Goal: Task Accomplishment & Management: Manage account settings

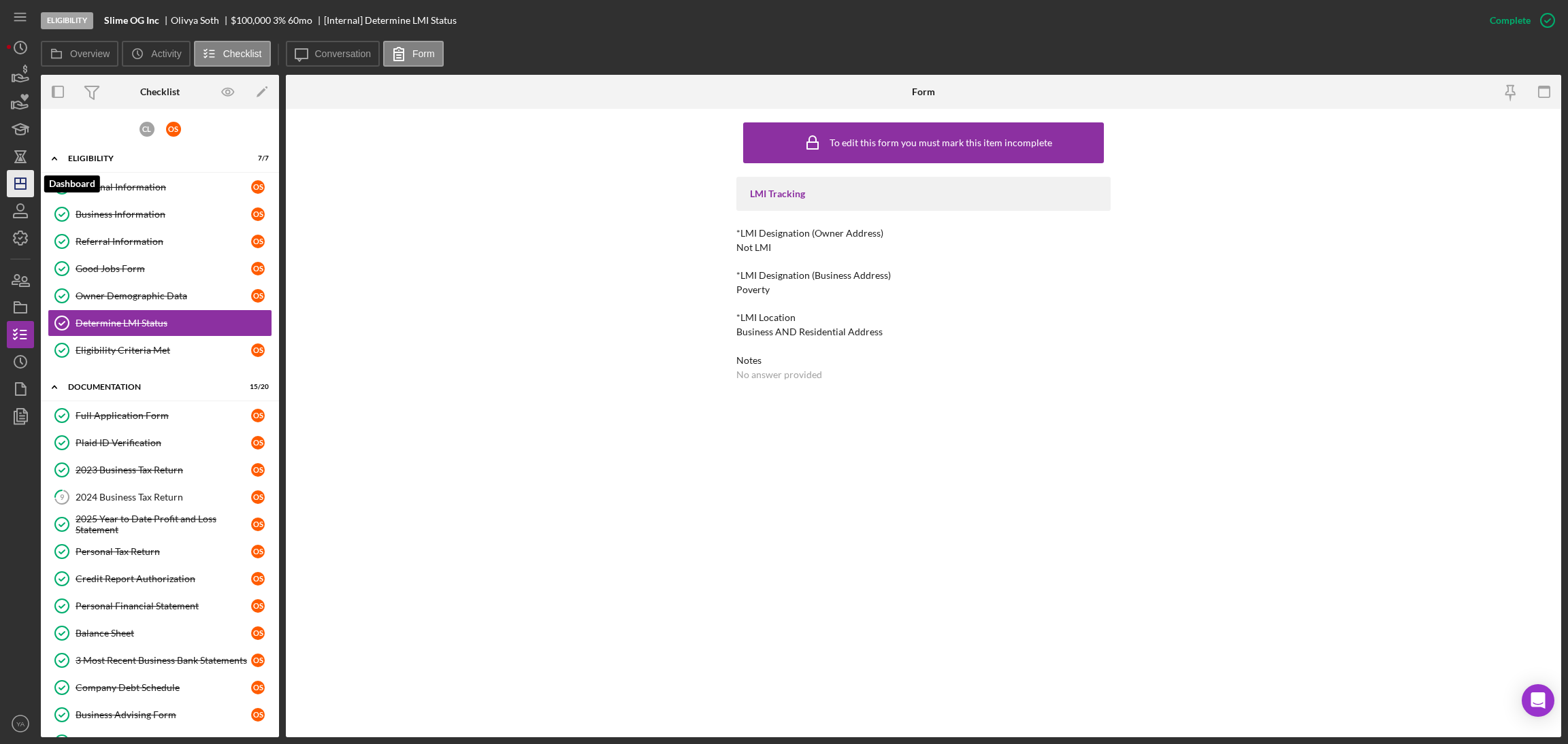
click at [19, 185] on icon "Icon/Dashboard" at bounding box center [20, 184] width 34 height 34
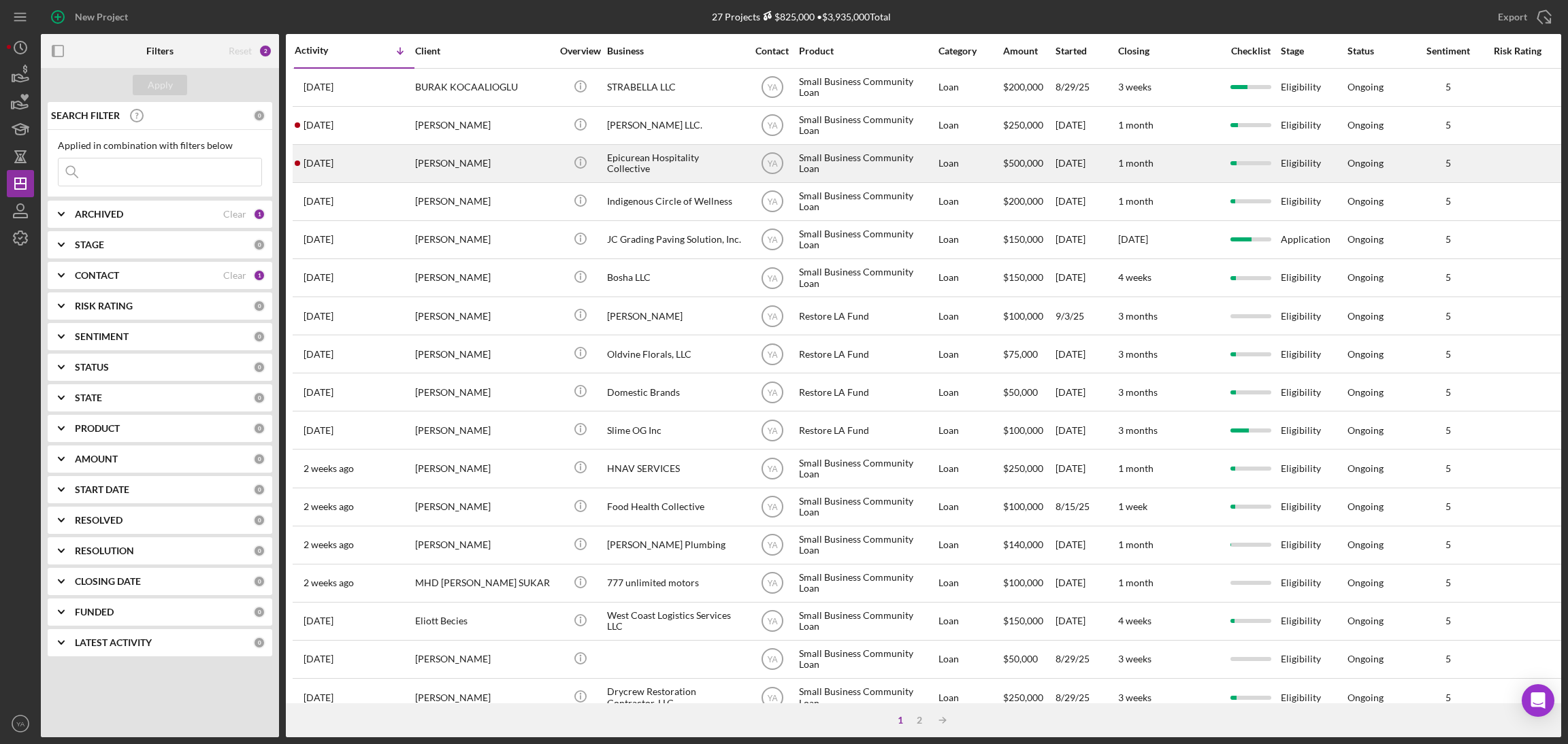
click at [704, 167] on div "Epicurean Hospitality Collective" at bounding box center [674, 163] width 136 height 36
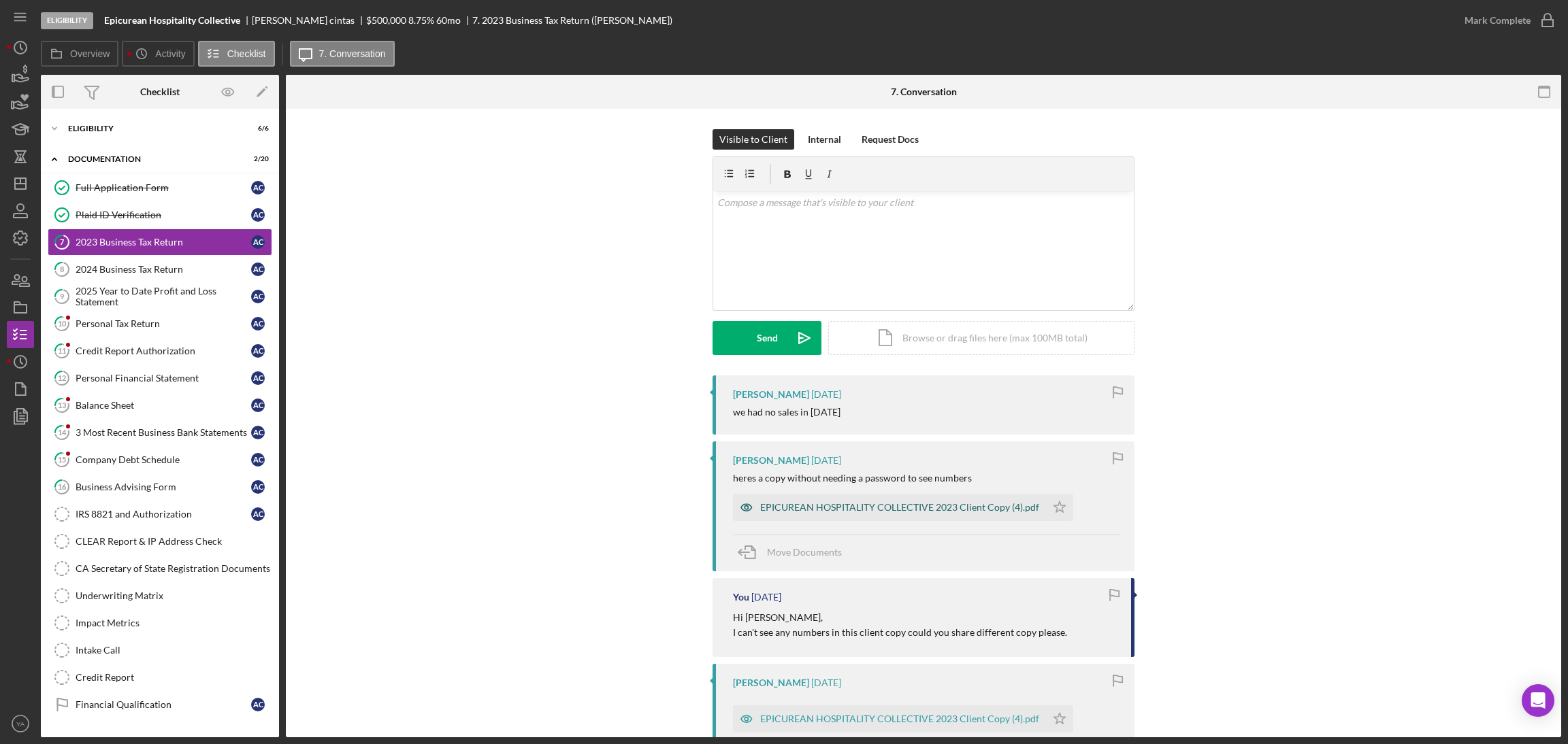
click at [896, 514] on div "EPICUREAN HOSPITALITY COLLECTIVE 2023 Client Copy (4).pdf" at bounding box center [889, 507] width 313 height 27
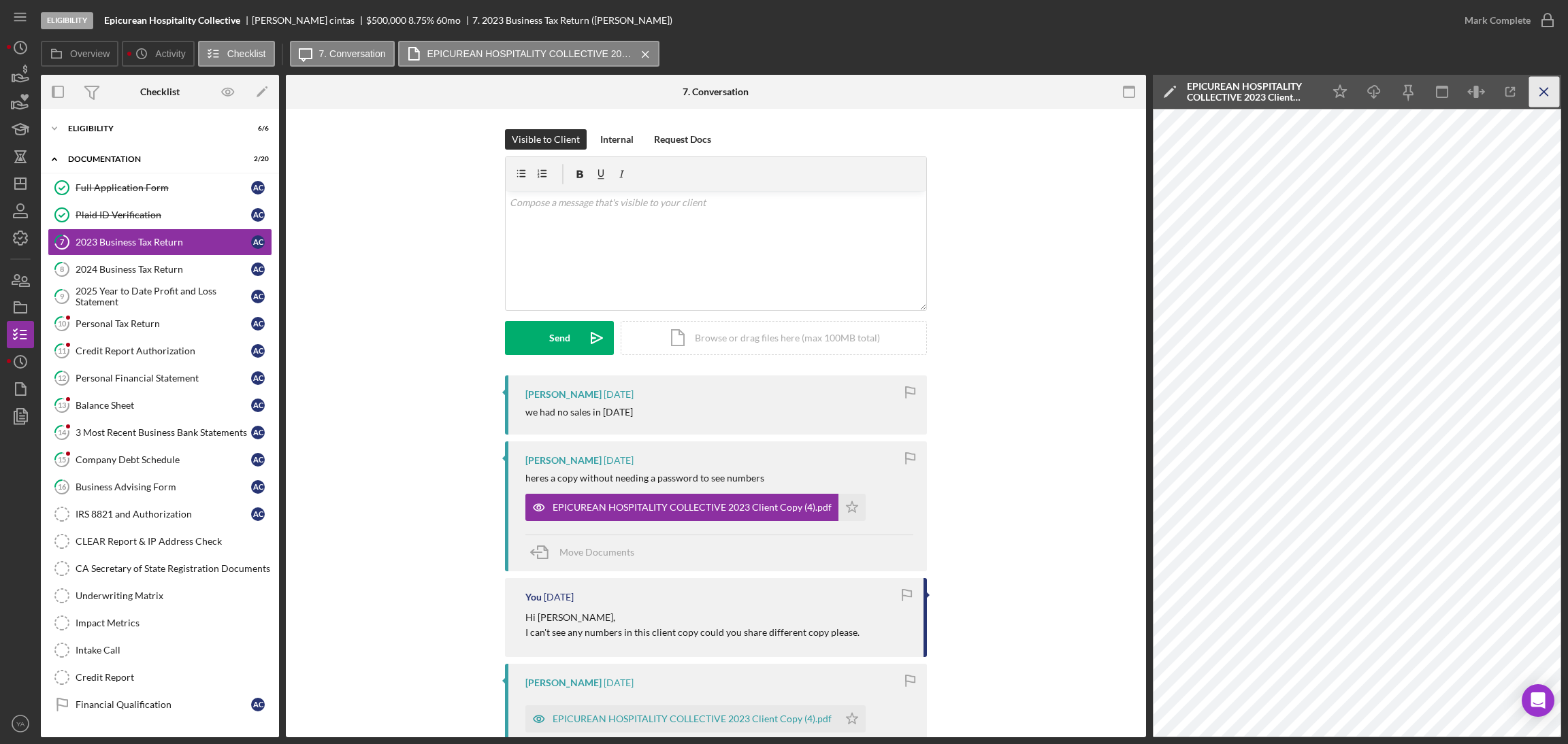
click at [1533, 79] on icon "Icon/Menu Close" at bounding box center [1544, 92] width 30 height 30
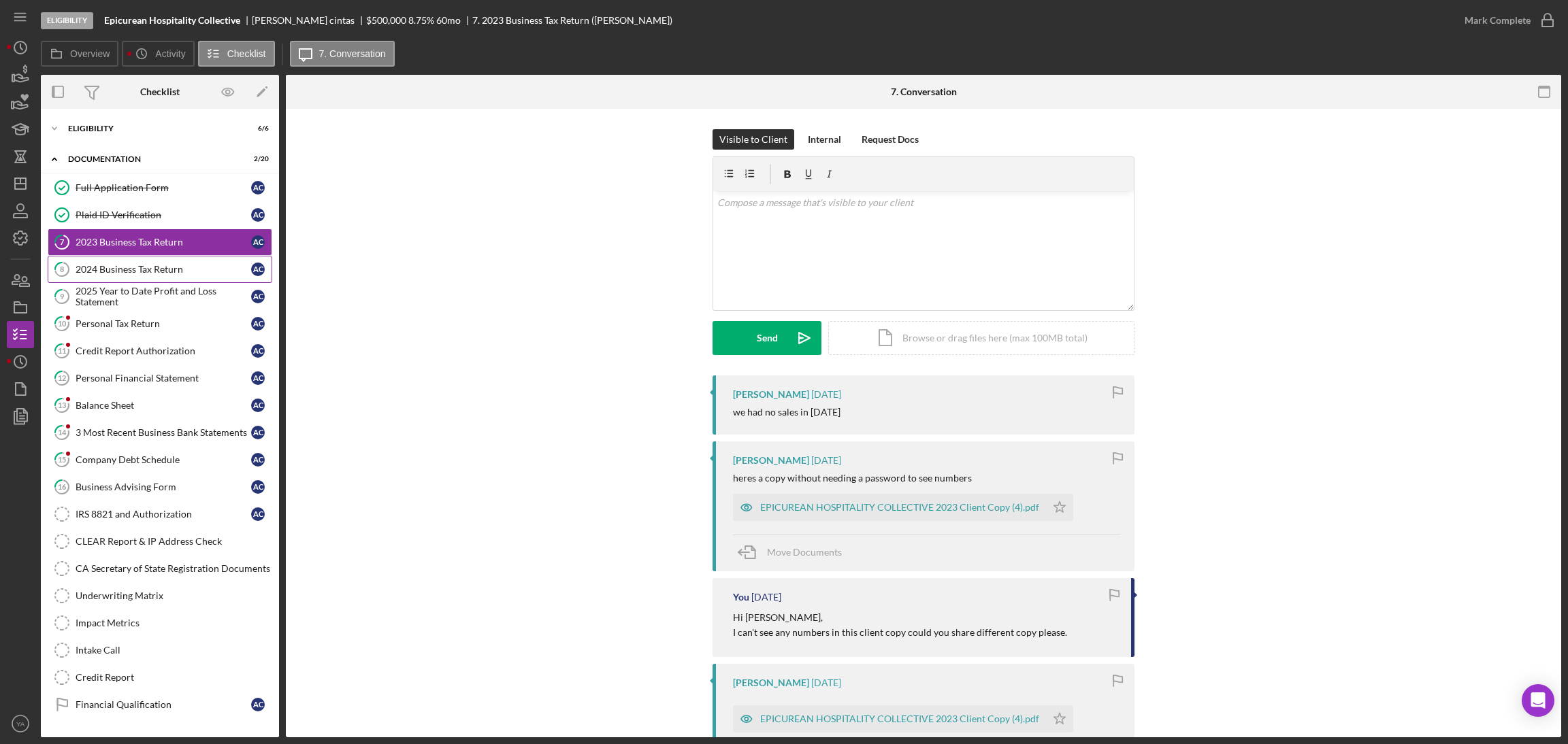
click at [149, 262] on link "8 2024 Business Tax Return a c" at bounding box center [160, 269] width 224 height 27
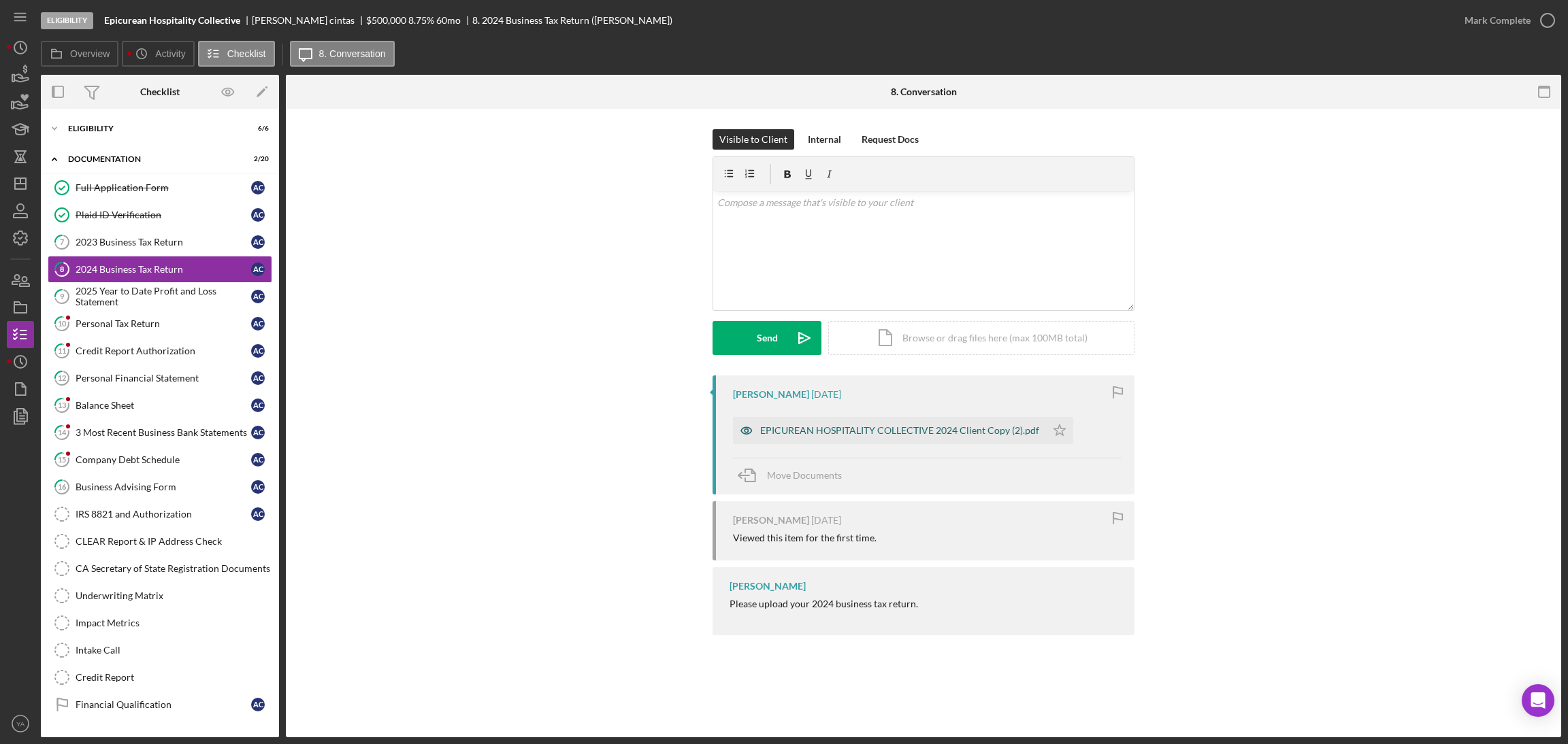
click at [884, 426] on div "EPICUREAN HOSPITALITY COLLECTIVE 2024 Client Copy (2).pdf" at bounding box center [899, 430] width 279 height 11
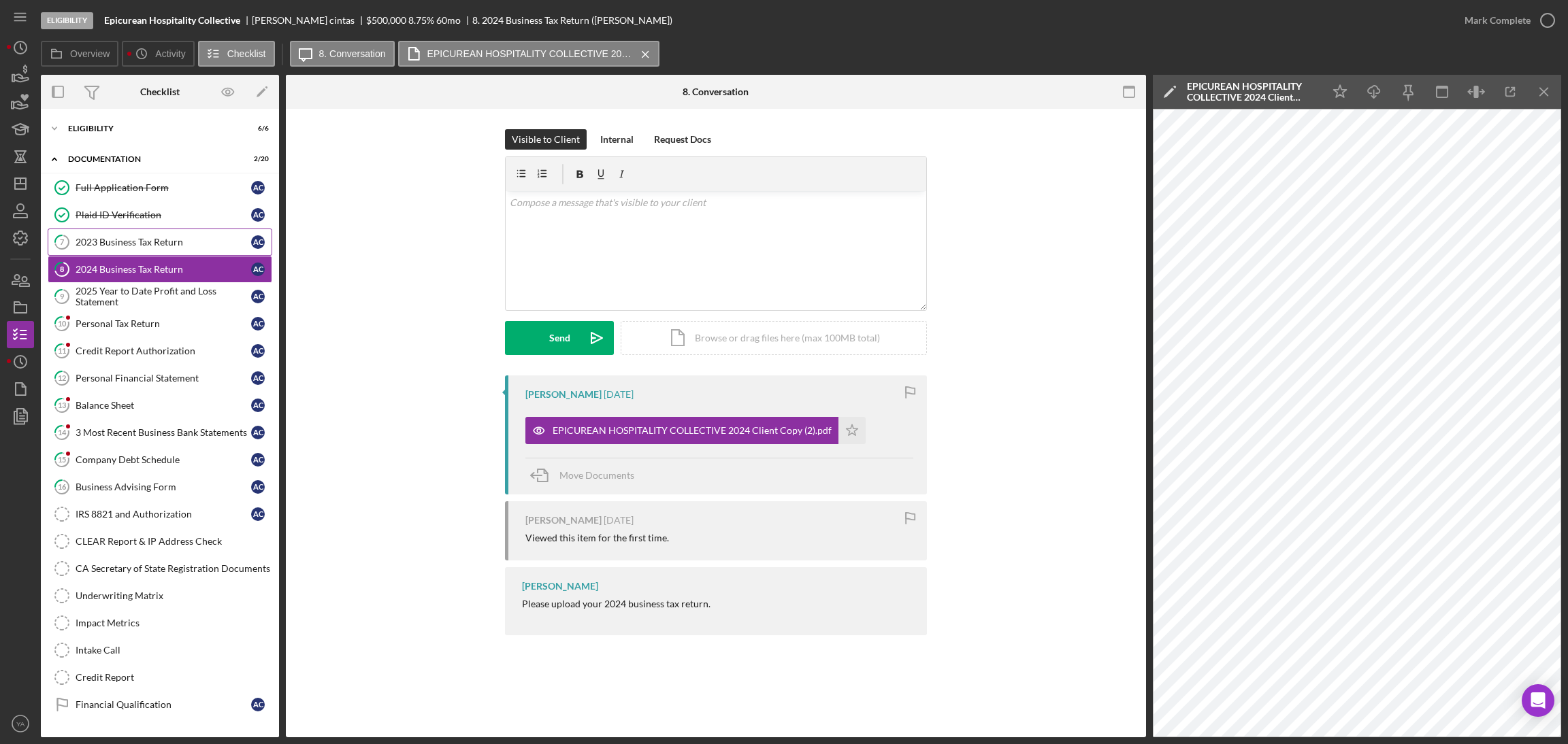
click at [162, 234] on link "7 2023 Business Tax Return a c" at bounding box center [160, 242] width 224 height 27
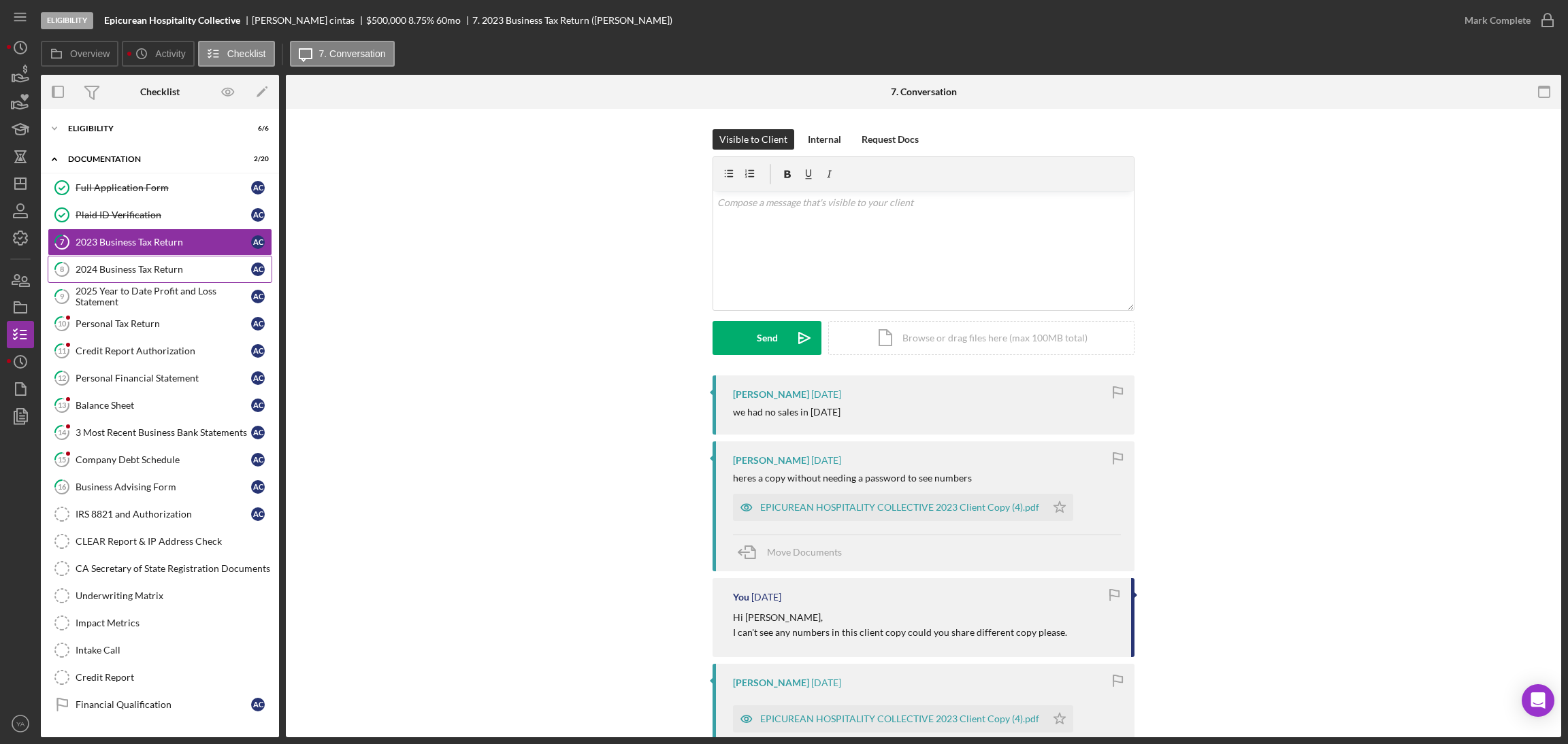
click at [206, 267] on div "2024 Business Tax Return" at bounding box center [164, 269] width 175 height 11
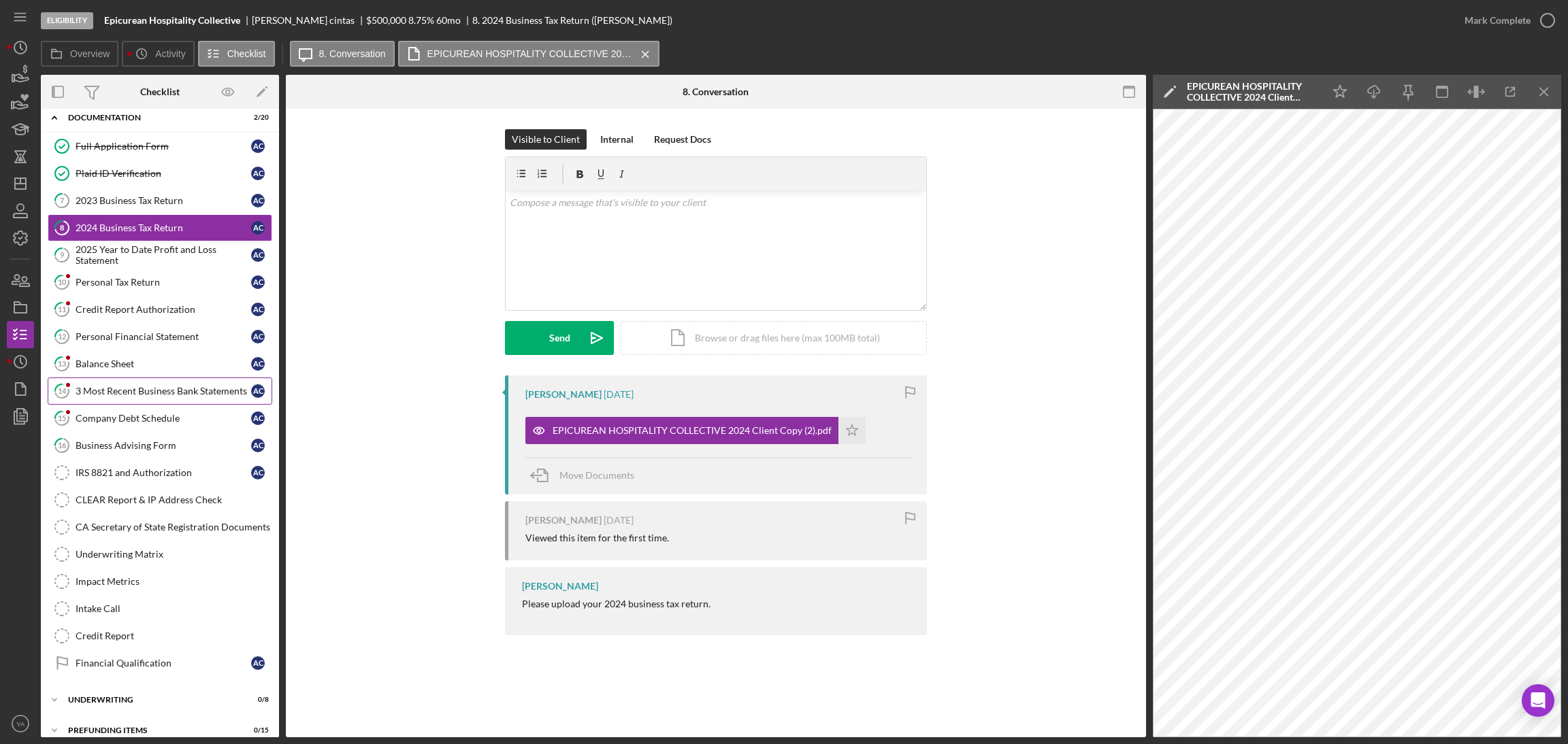
scroll to position [60, 0]
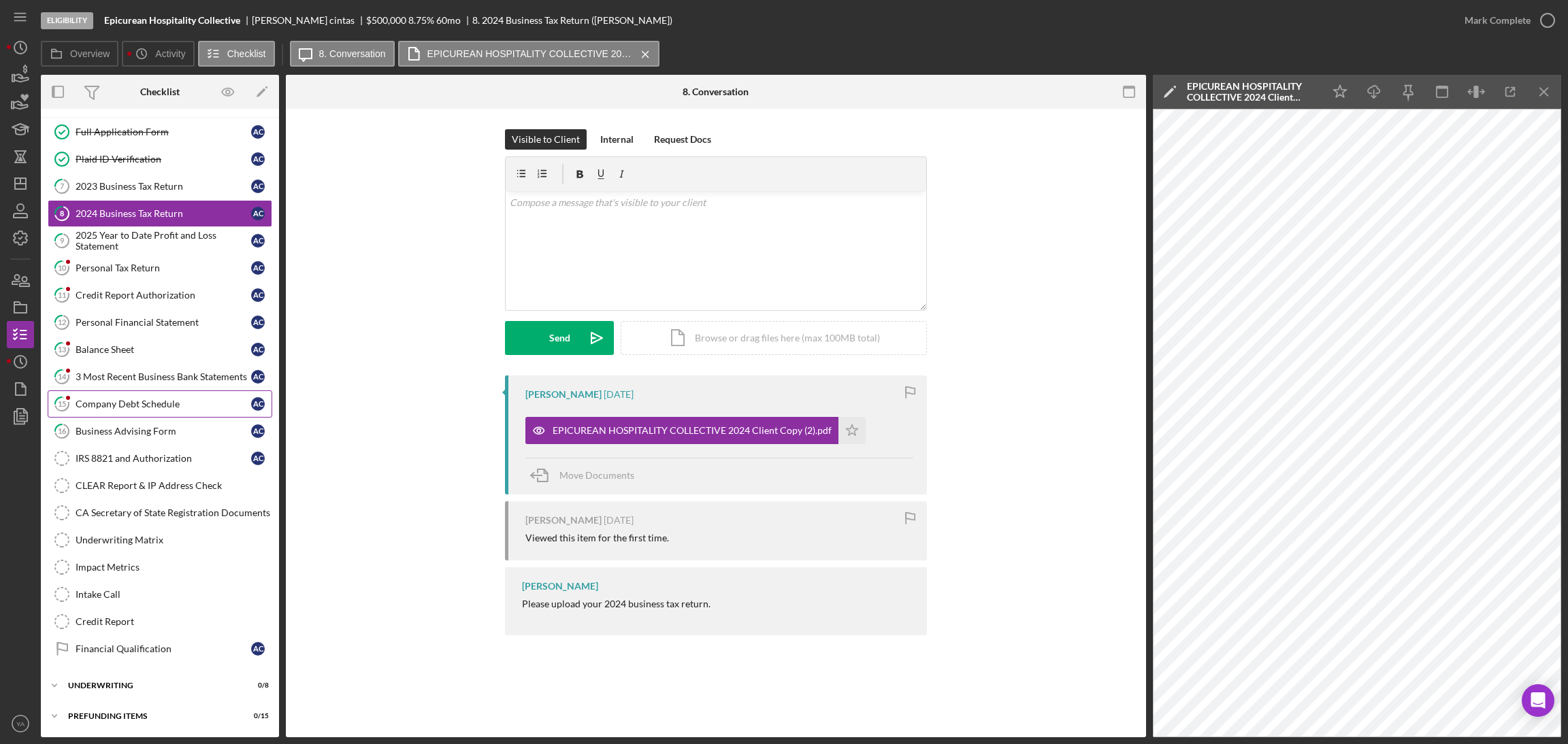
click at [157, 404] on div "Company Debt Schedule" at bounding box center [164, 404] width 175 height 11
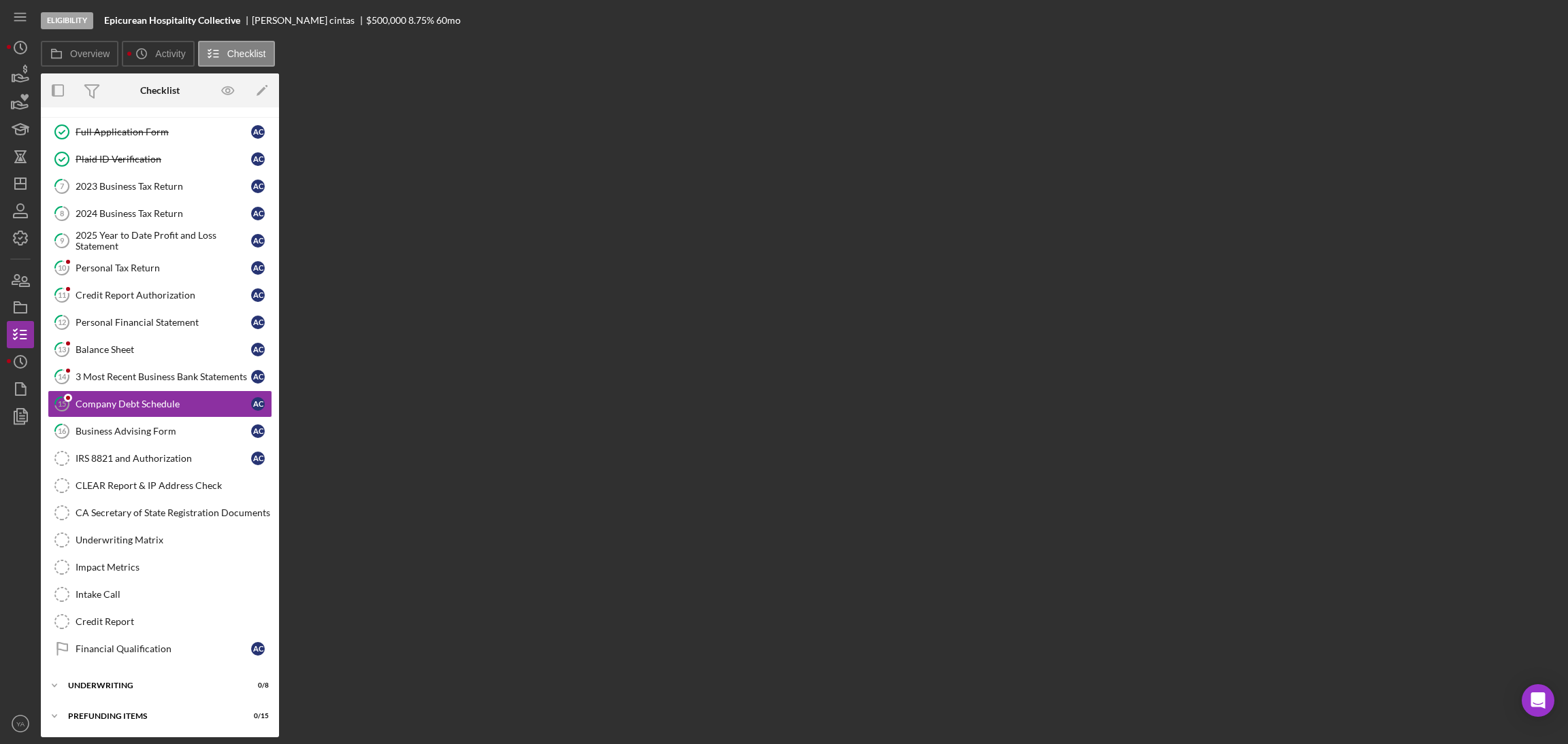
scroll to position [59, 0]
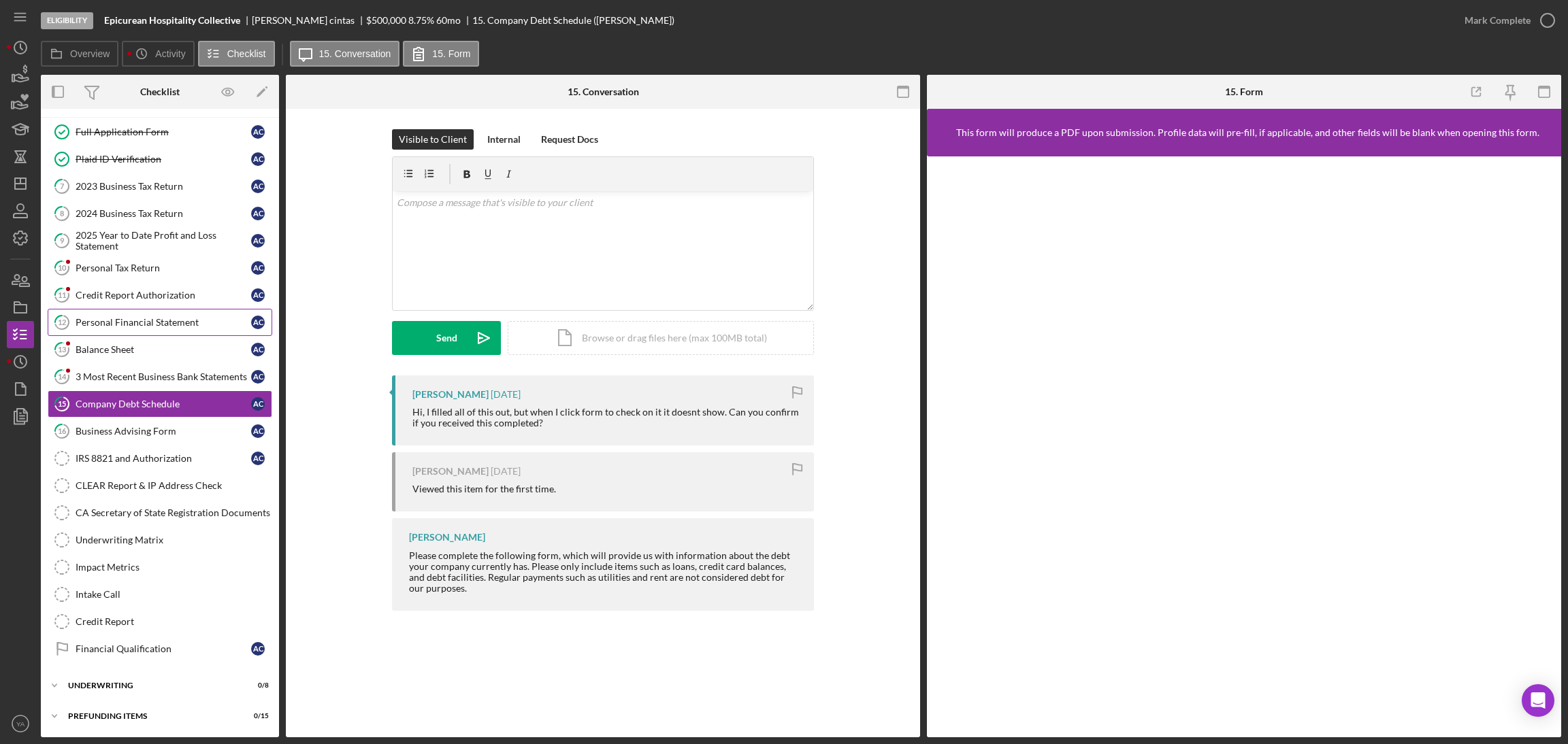
click at [164, 330] on link "12 Personal Financial Statement a c" at bounding box center [160, 322] width 224 height 27
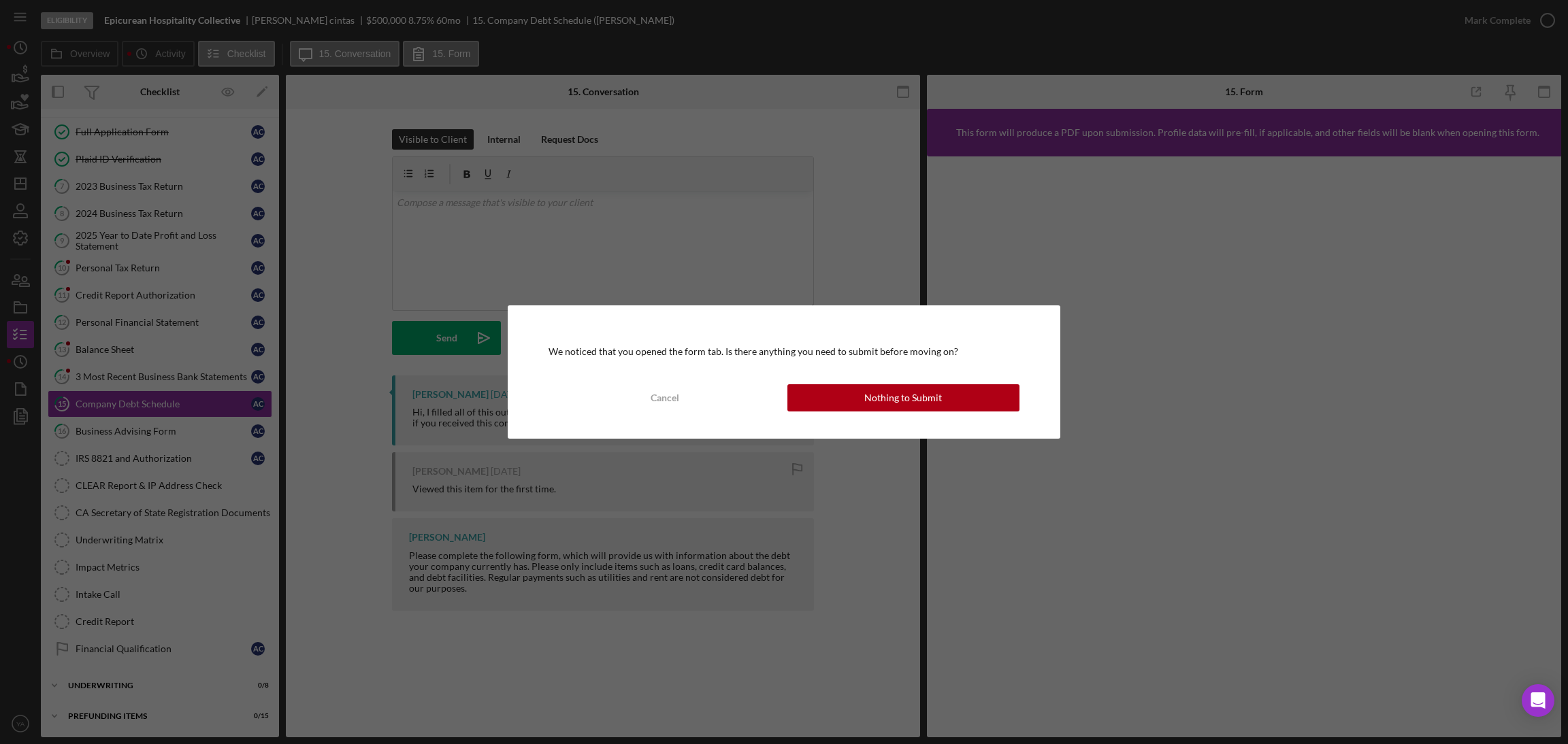
click at [166, 355] on div "We noticed that you opened the form tab. Is there anything you need to submit b…" at bounding box center [784, 372] width 1568 height 744
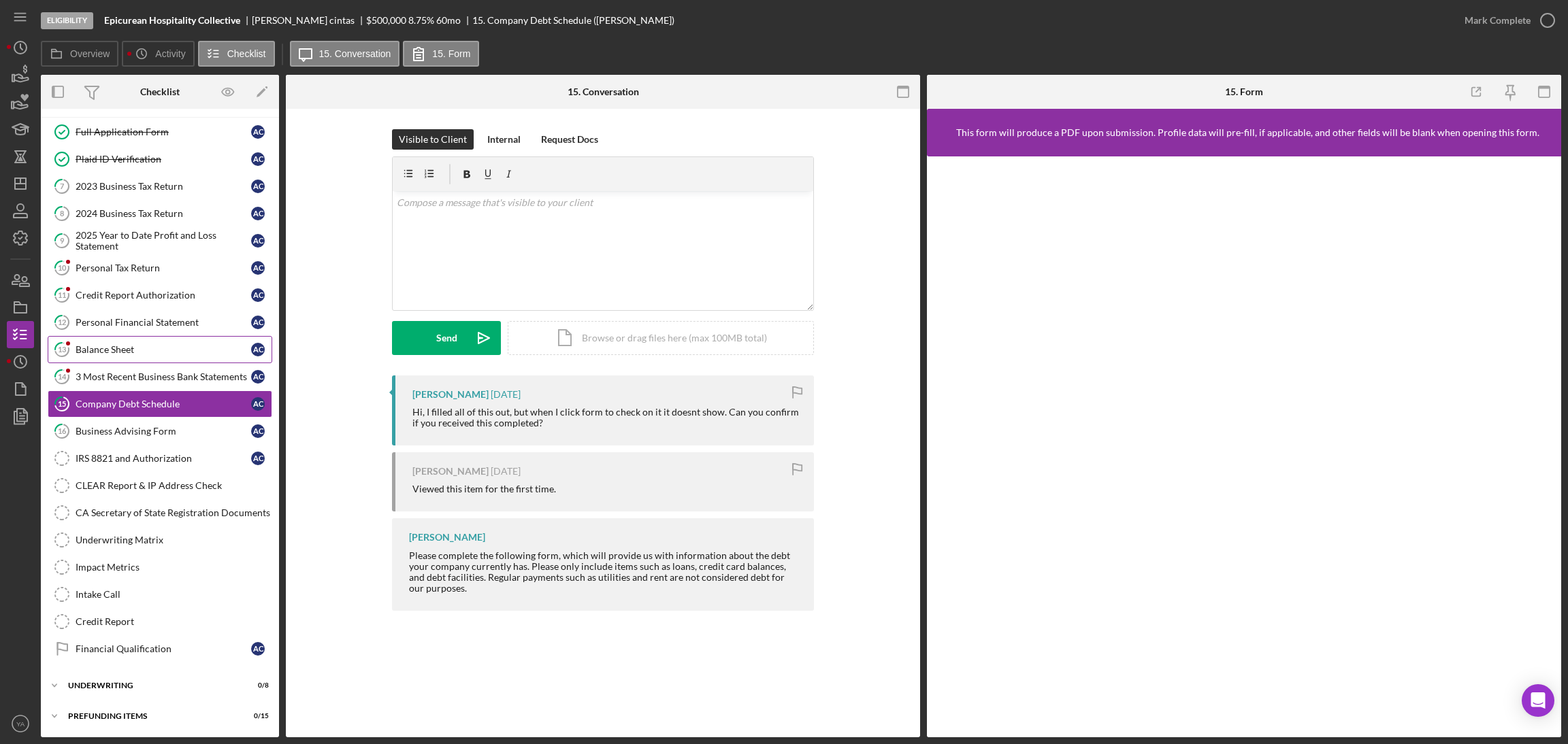
click at [144, 344] on div "Balance Sheet" at bounding box center [164, 349] width 175 height 11
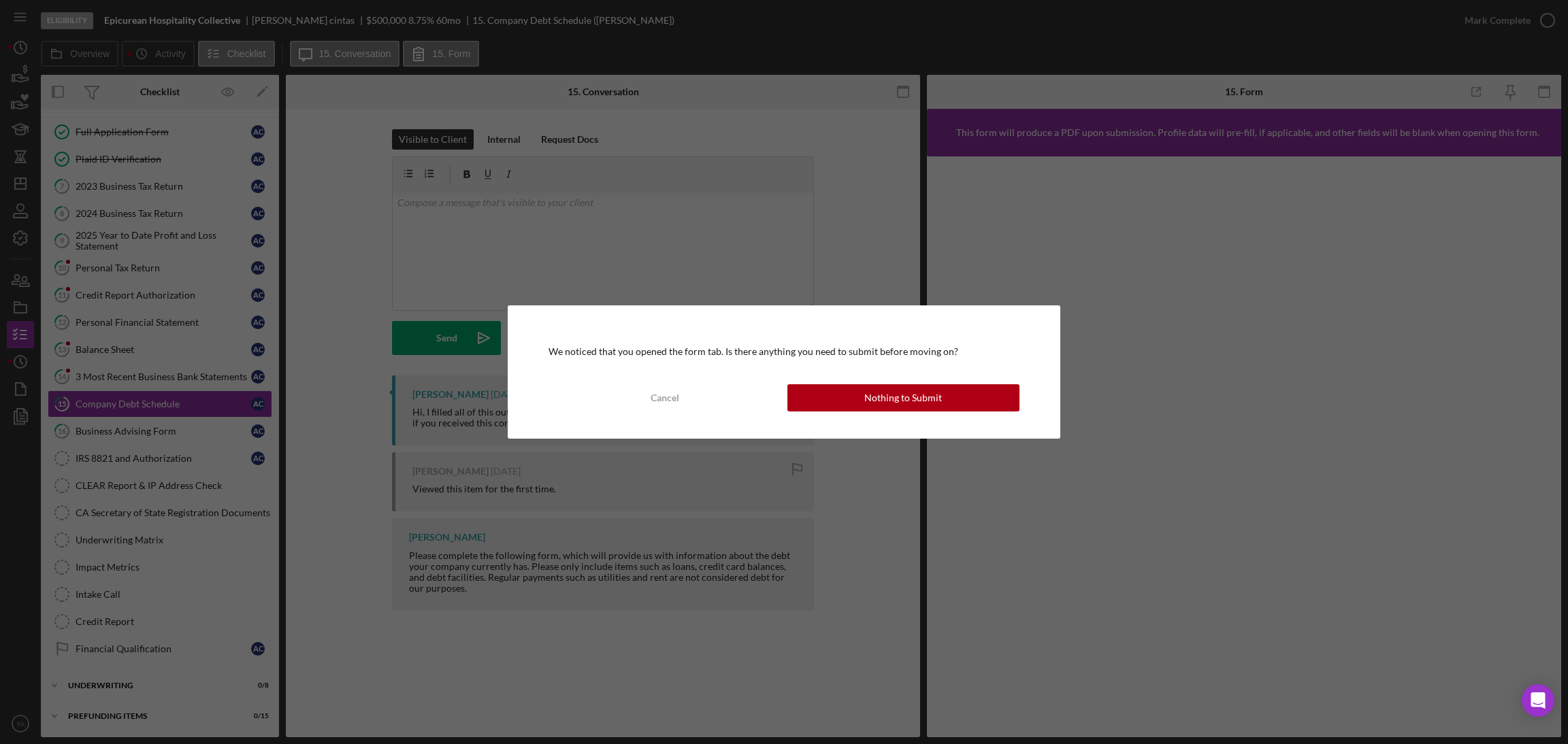
click at [146, 284] on div "We noticed that you opened the form tab. Is there anything you need to submit b…" at bounding box center [784, 372] width 1568 height 744
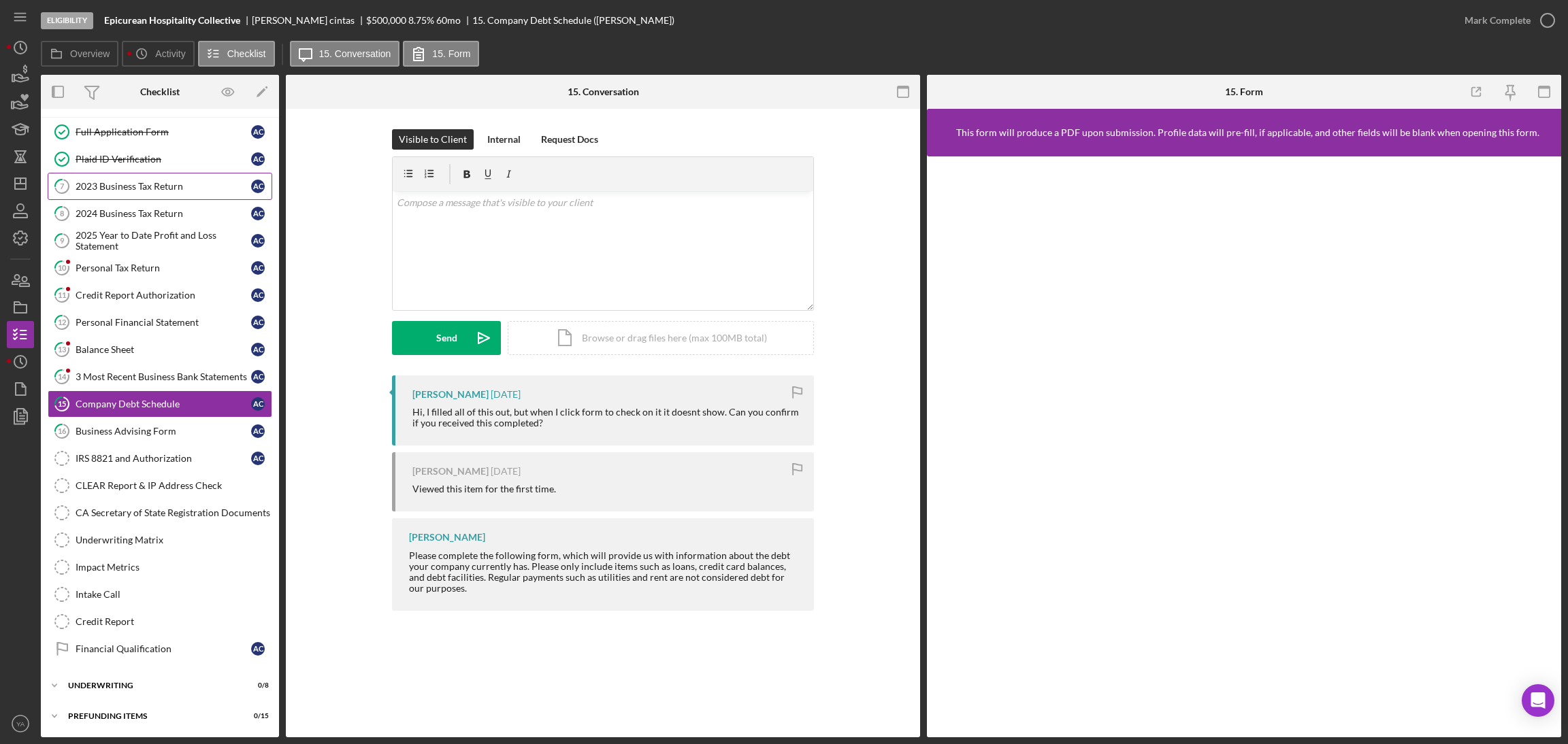
click at [162, 189] on link "7 2023 Business Tax Return a c" at bounding box center [160, 186] width 224 height 27
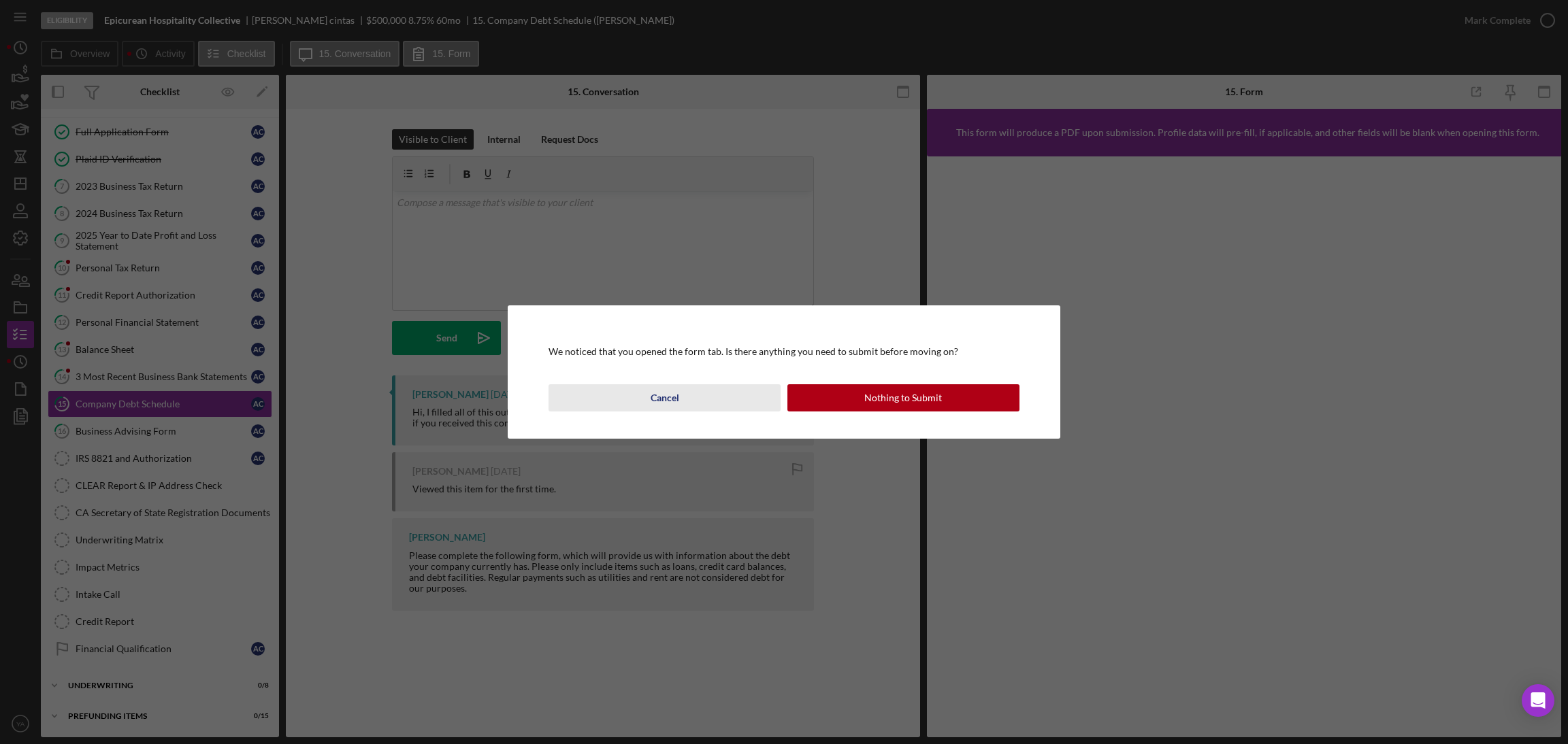
click at [701, 393] on button "Cancel" at bounding box center [664, 398] width 232 height 27
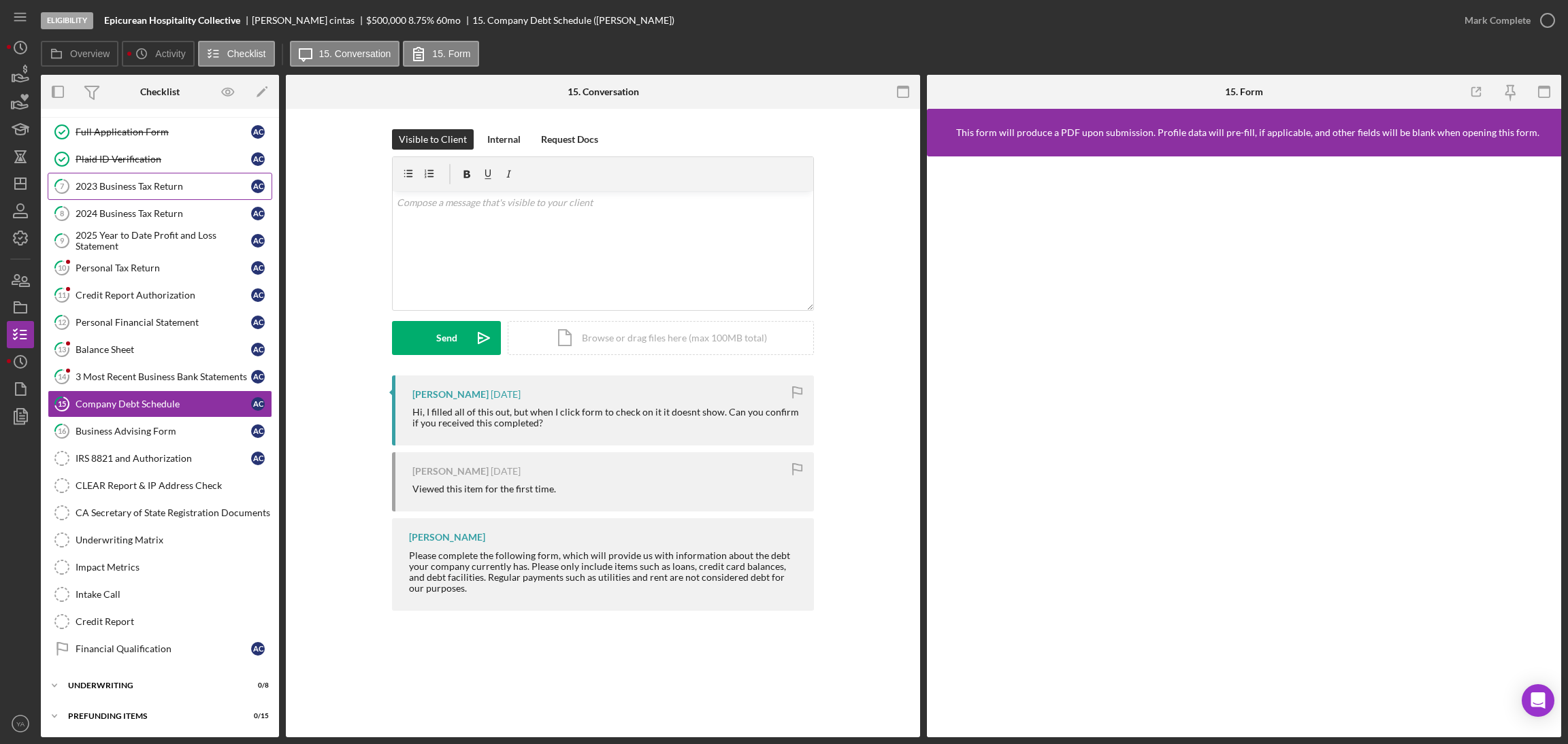
click at [148, 174] on link "7 2023 Business Tax Return a c" at bounding box center [160, 186] width 224 height 27
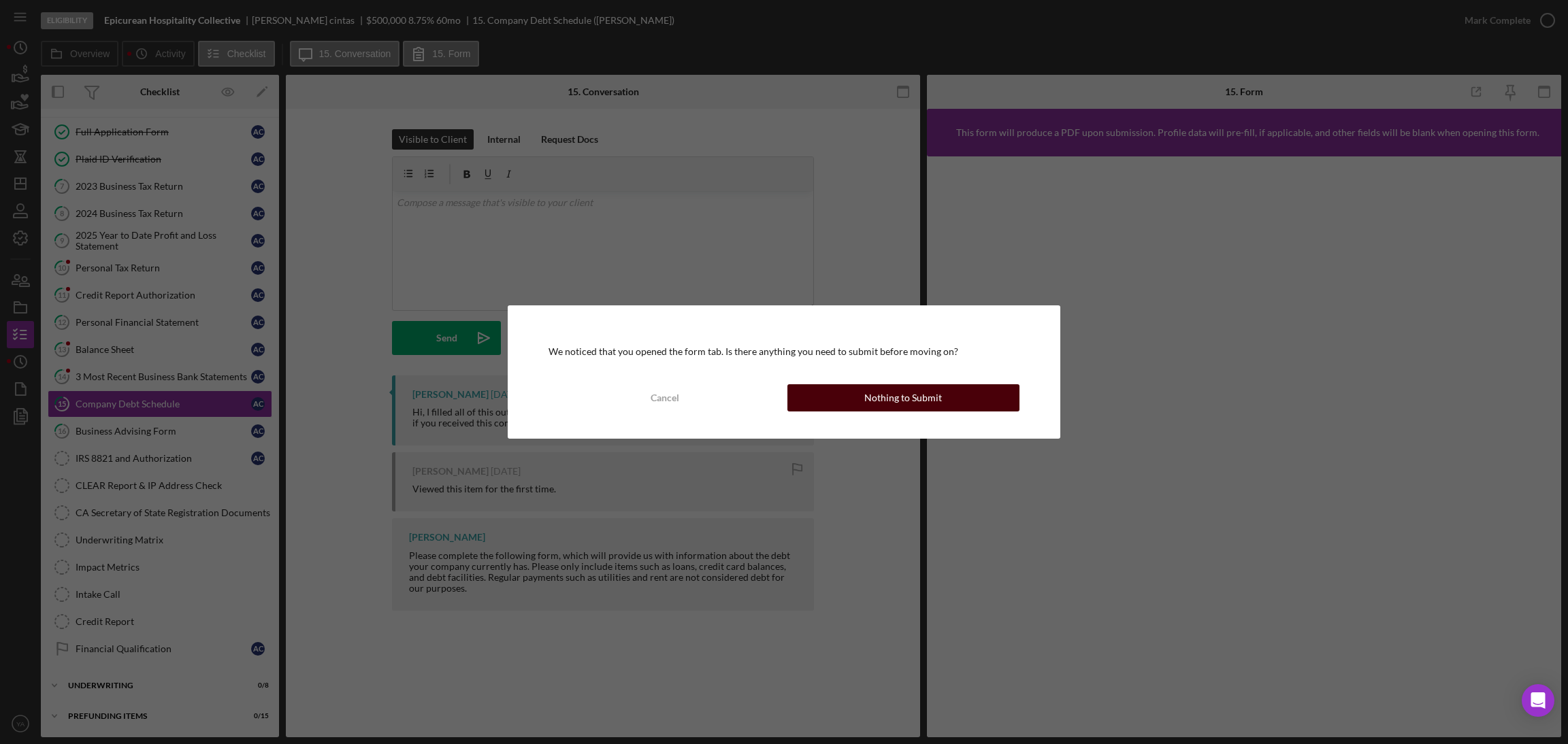
click at [838, 388] on button "Nothing to Submit" at bounding box center [903, 398] width 232 height 27
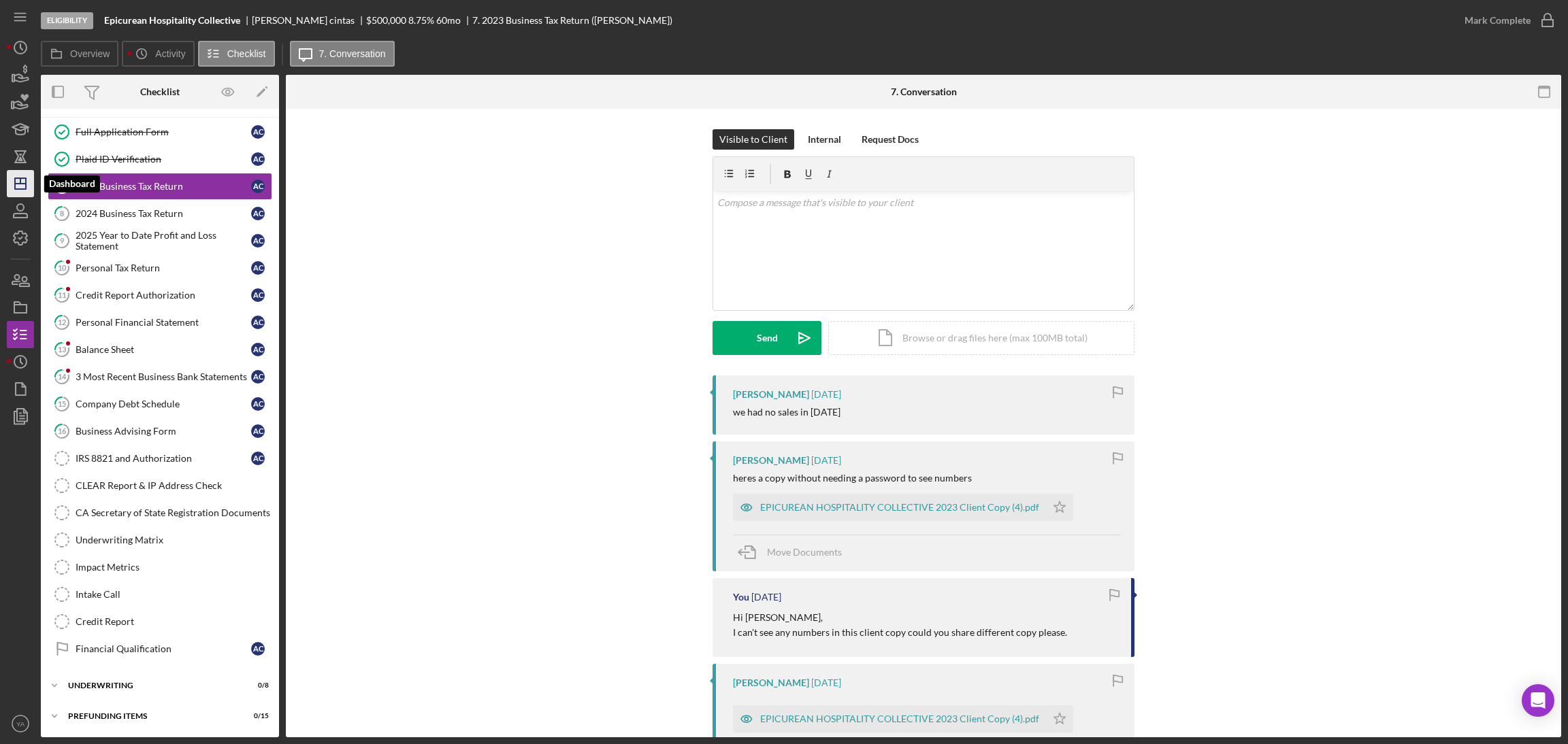
click at [12, 182] on icon "Icon/Dashboard" at bounding box center [20, 184] width 34 height 34
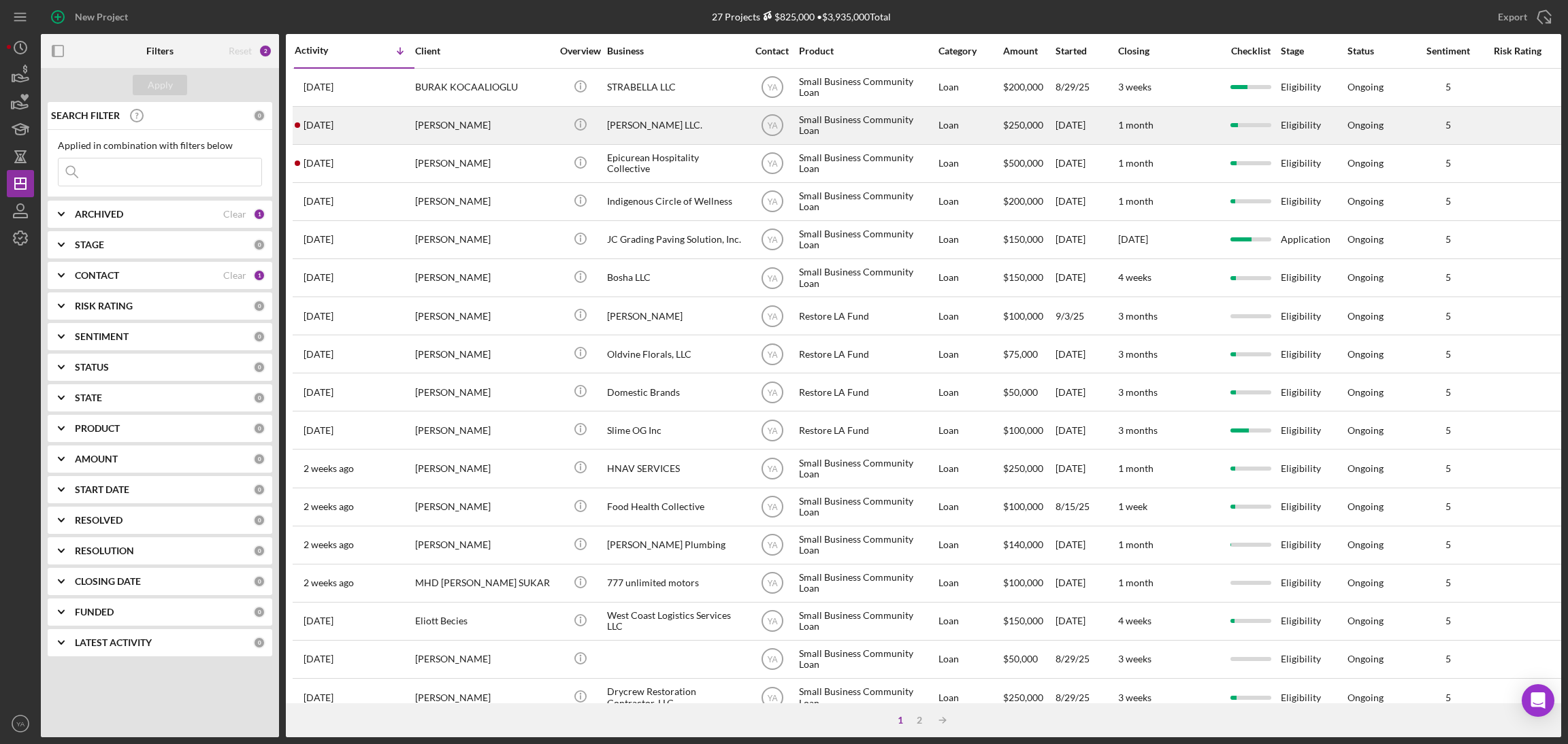
click at [691, 130] on div "Bruce Waynne LLC." at bounding box center [674, 126] width 136 height 36
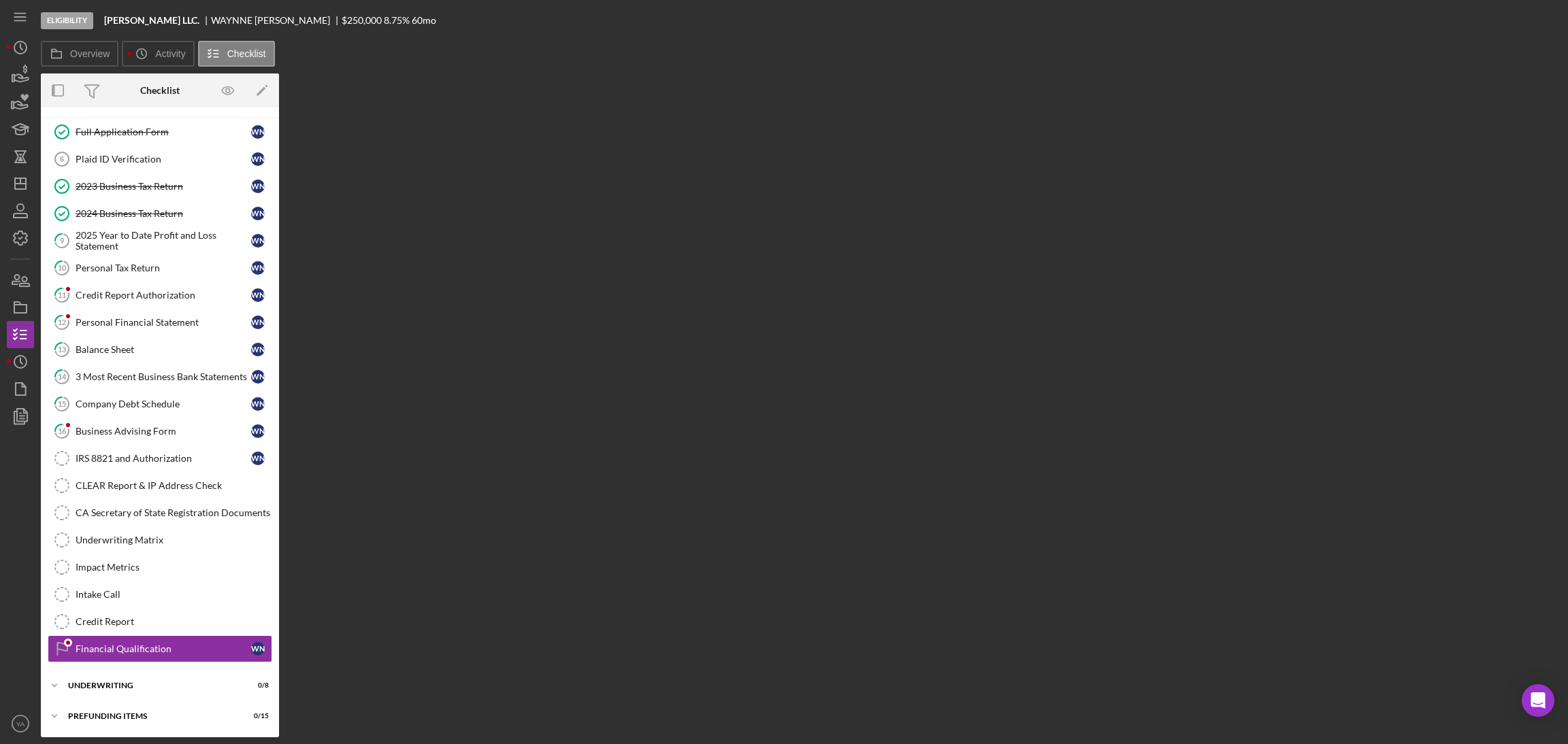
scroll to position [59, 0]
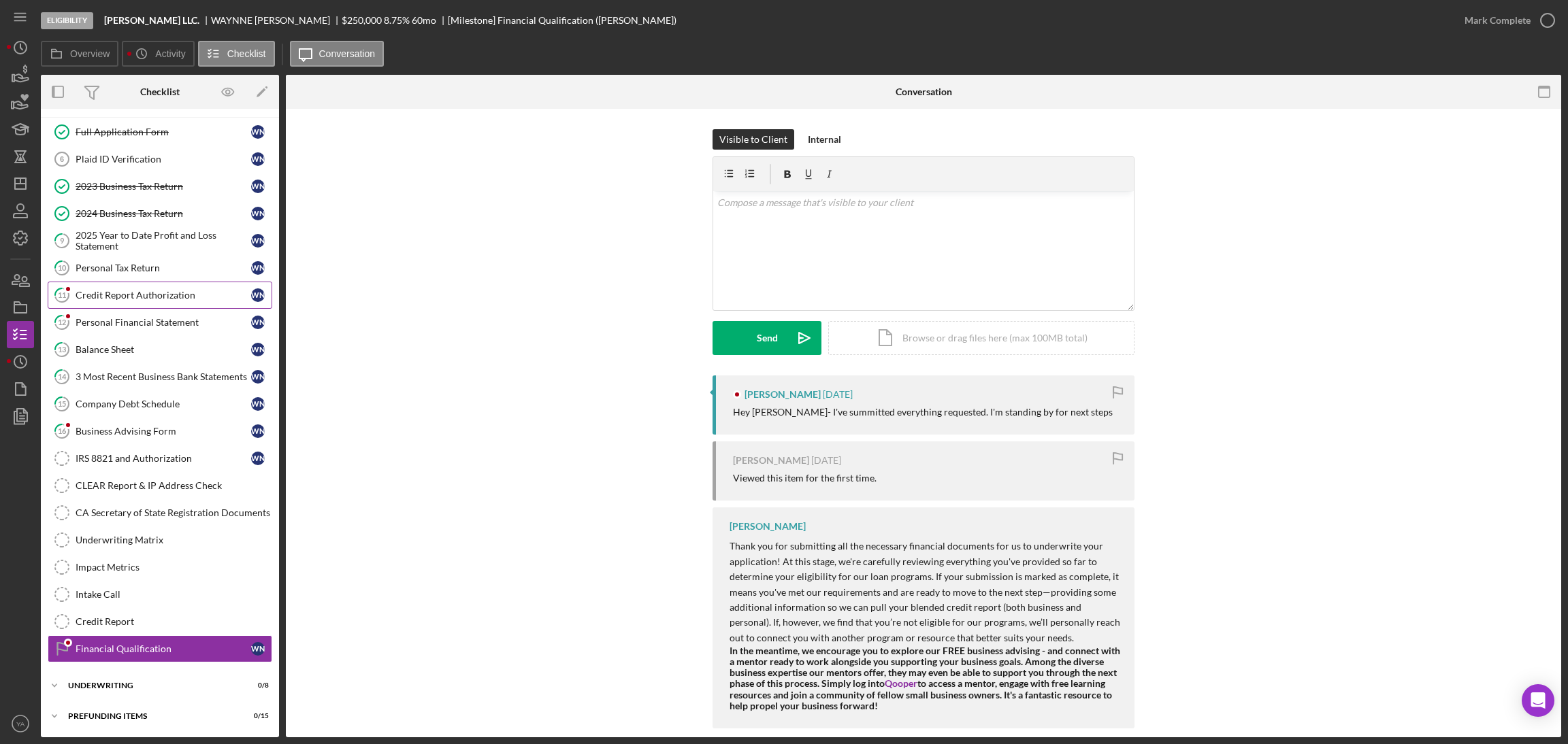
click at [199, 298] on link "11 Credit Report Authorization W N" at bounding box center [160, 295] width 224 height 27
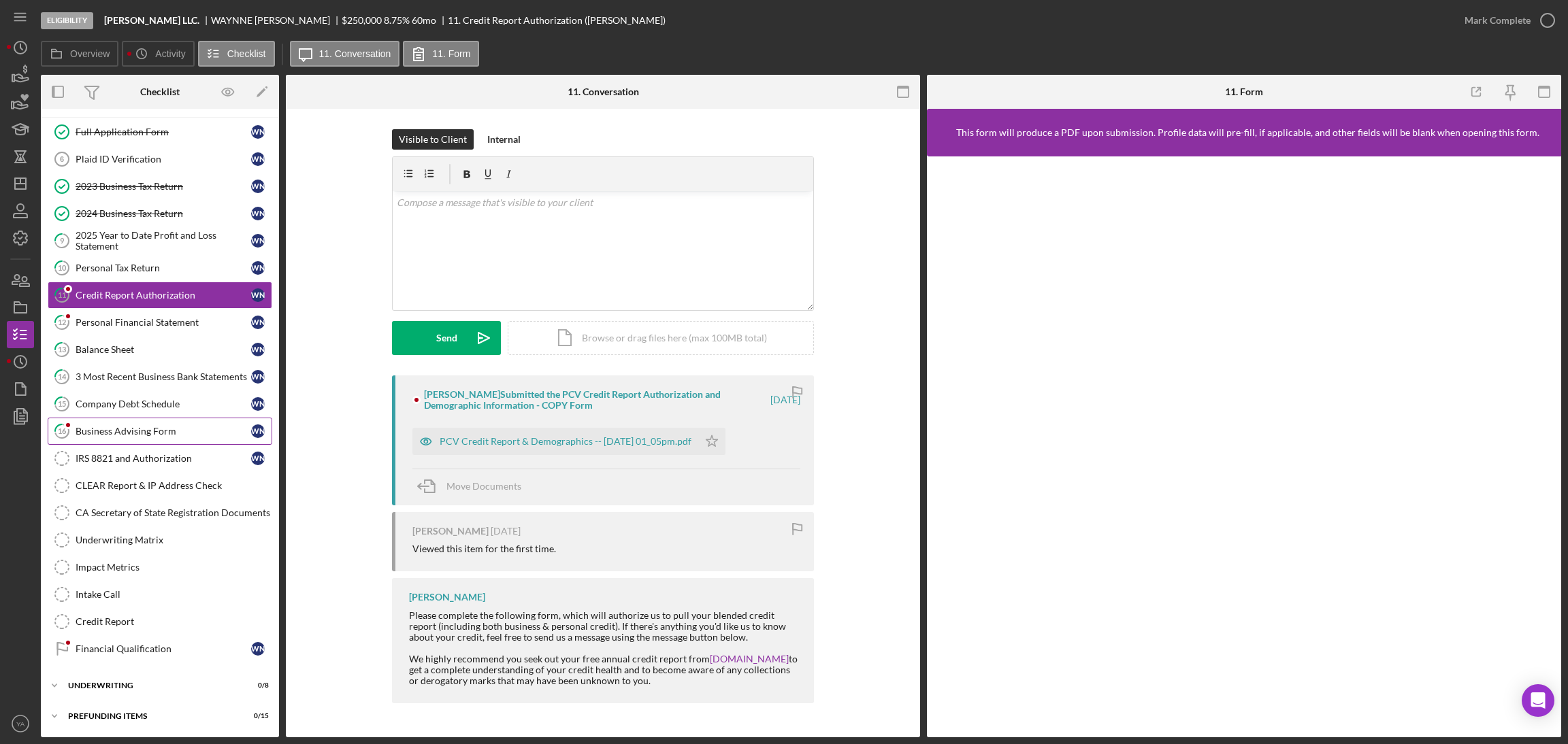
click at [175, 428] on div "Business Advising Form" at bounding box center [164, 431] width 175 height 11
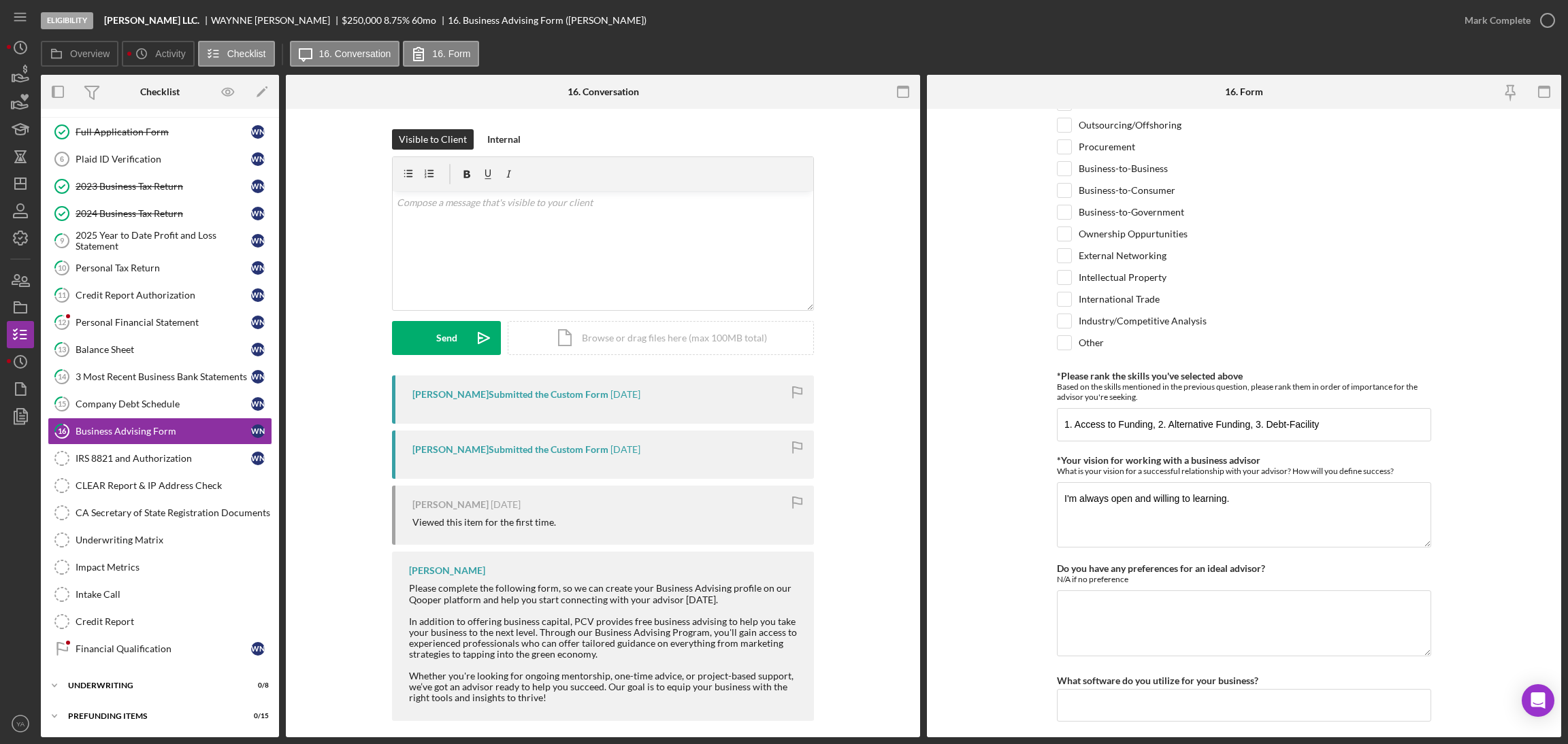
scroll to position [1025, 0]
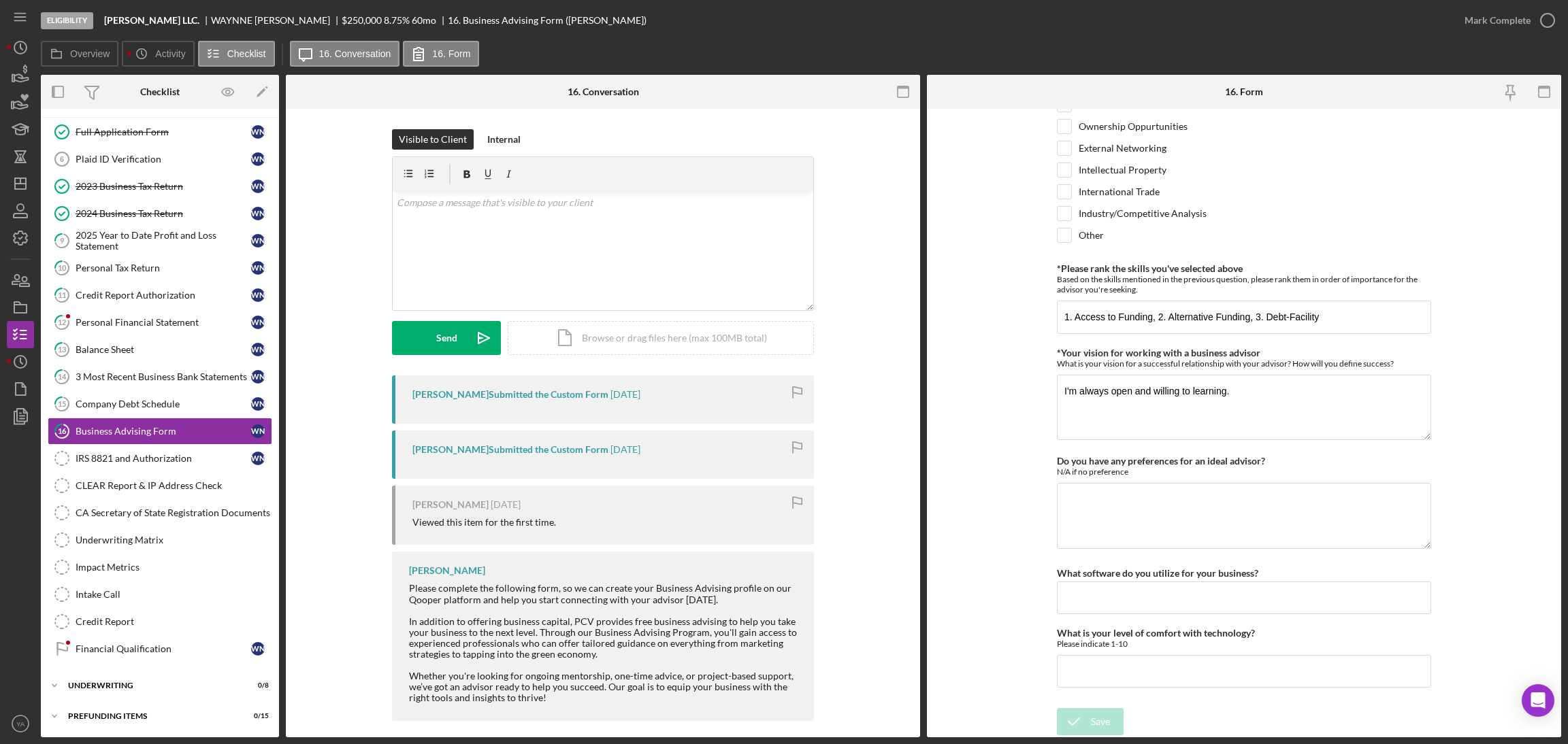
click at [1014, 435] on form "*Desired structure for your Business Advising needs Please select one option Pr…" at bounding box center [1243, 423] width 634 height 629
click at [1541, 16] on icon "button" at bounding box center [1547, 20] width 34 height 34
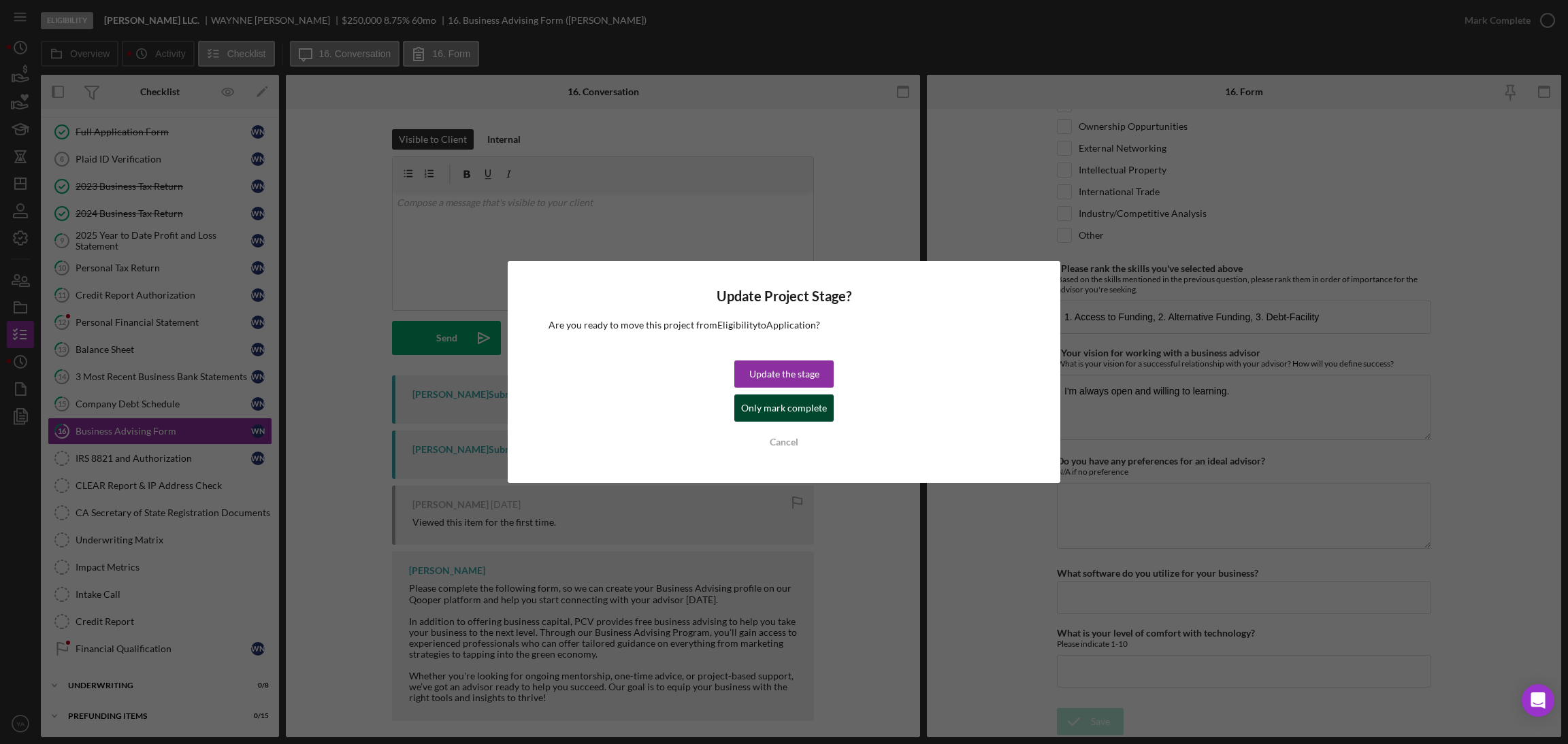
click at [771, 407] on div "Only mark complete" at bounding box center [784, 408] width 86 height 27
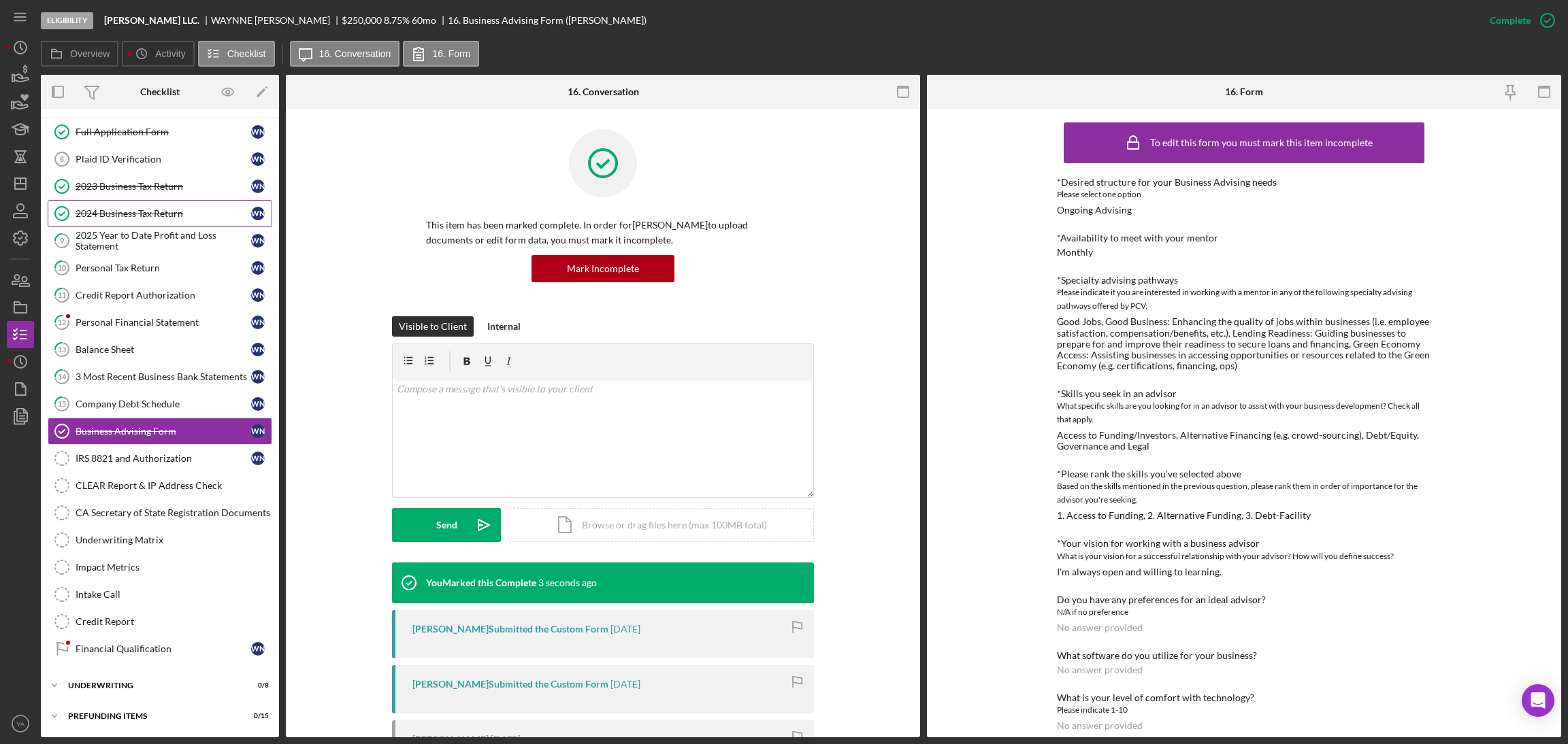
scroll to position [0, 0]
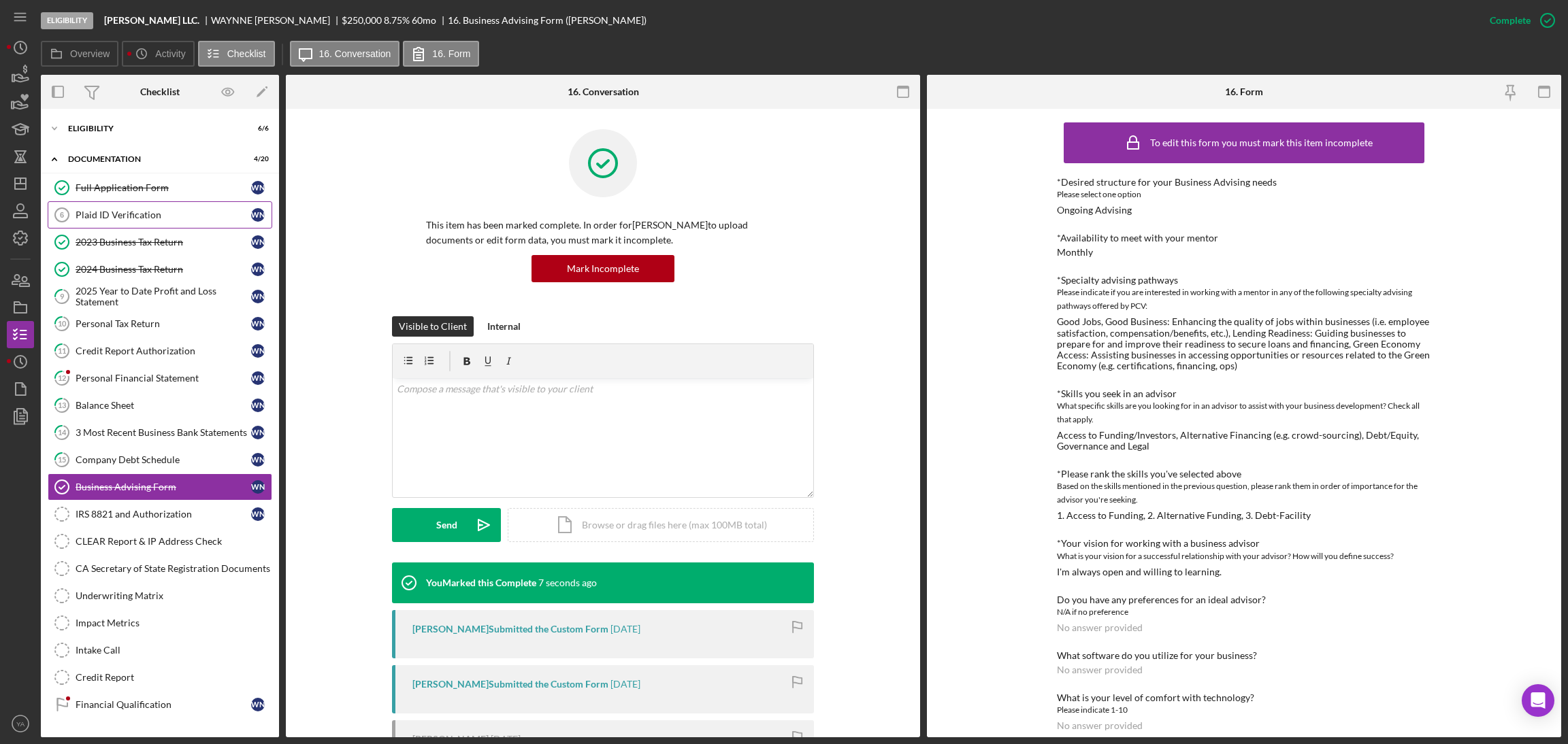
click at [183, 205] on link "Plaid ID Verification 6 Plaid ID Verification W N" at bounding box center [160, 215] width 224 height 27
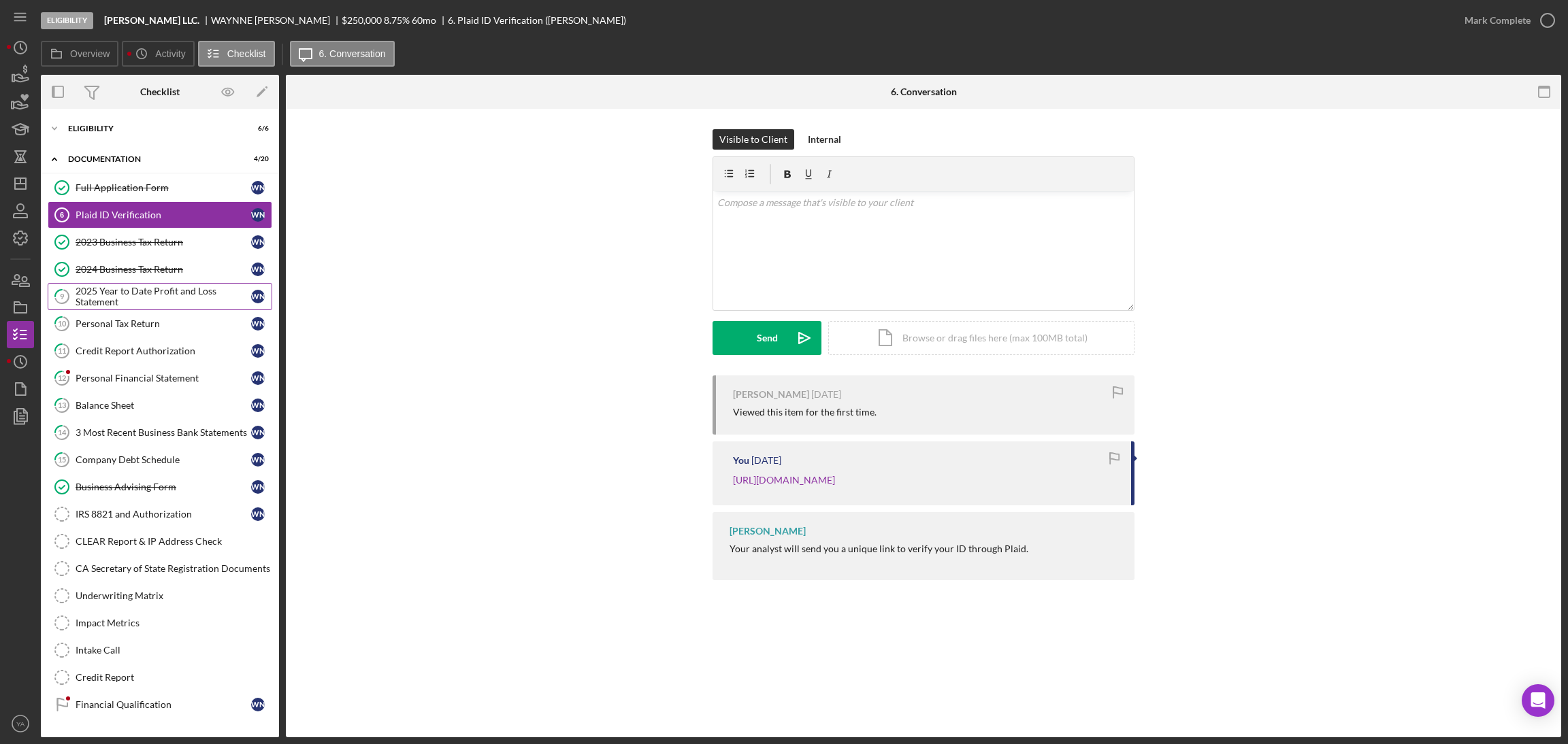
click at [173, 292] on div "2025 Year to Date Profit and Loss Statement" at bounding box center [164, 297] width 175 height 22
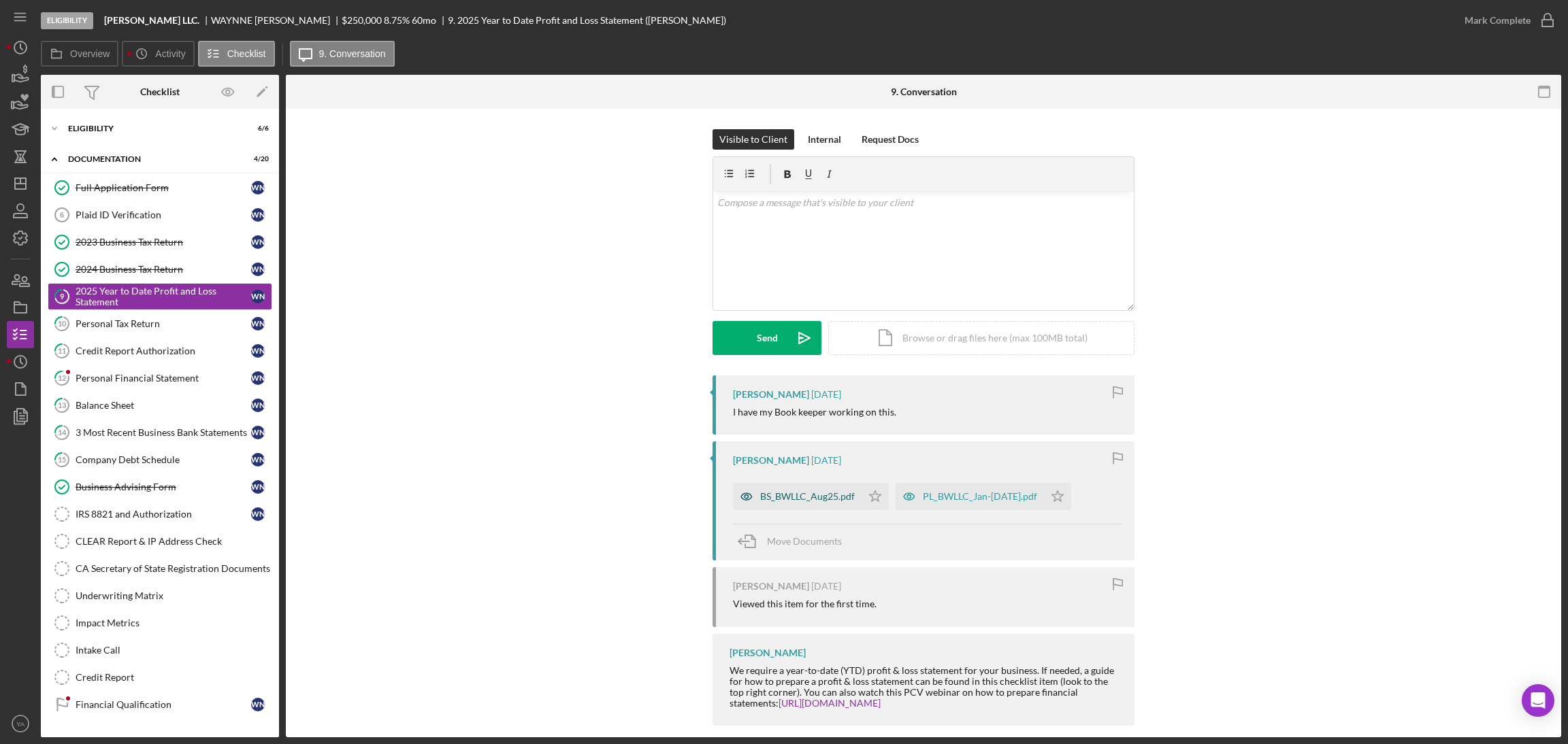
click at [805, 490] on div "BS_BWLLC_Aug25.pdf" at bounding box center [797, 496] width 129 height 27
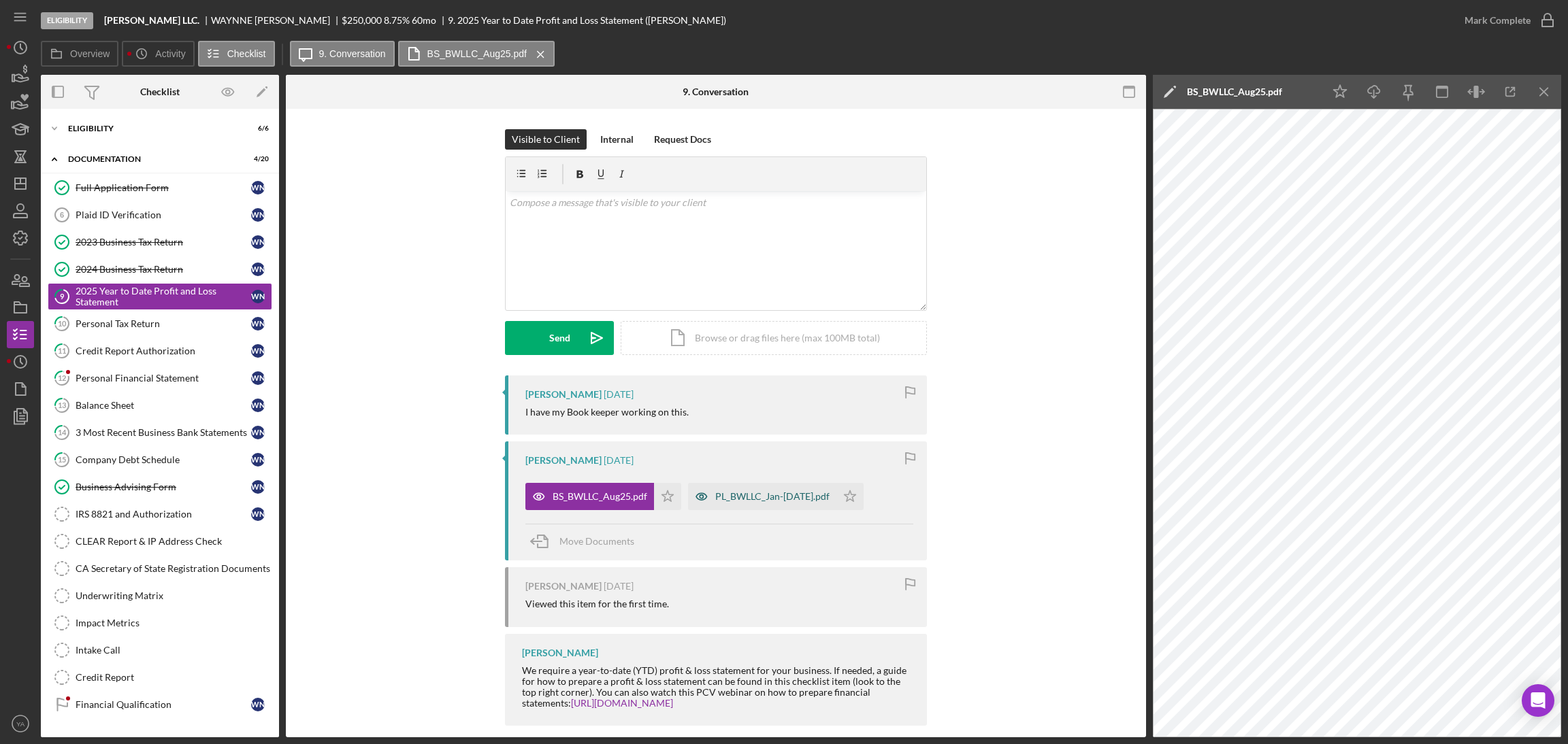
click at [781, 501] on div "PL_BWLLC_Jan-Aug25.pdf" at bounding box center [772, 496] width 115 height 11
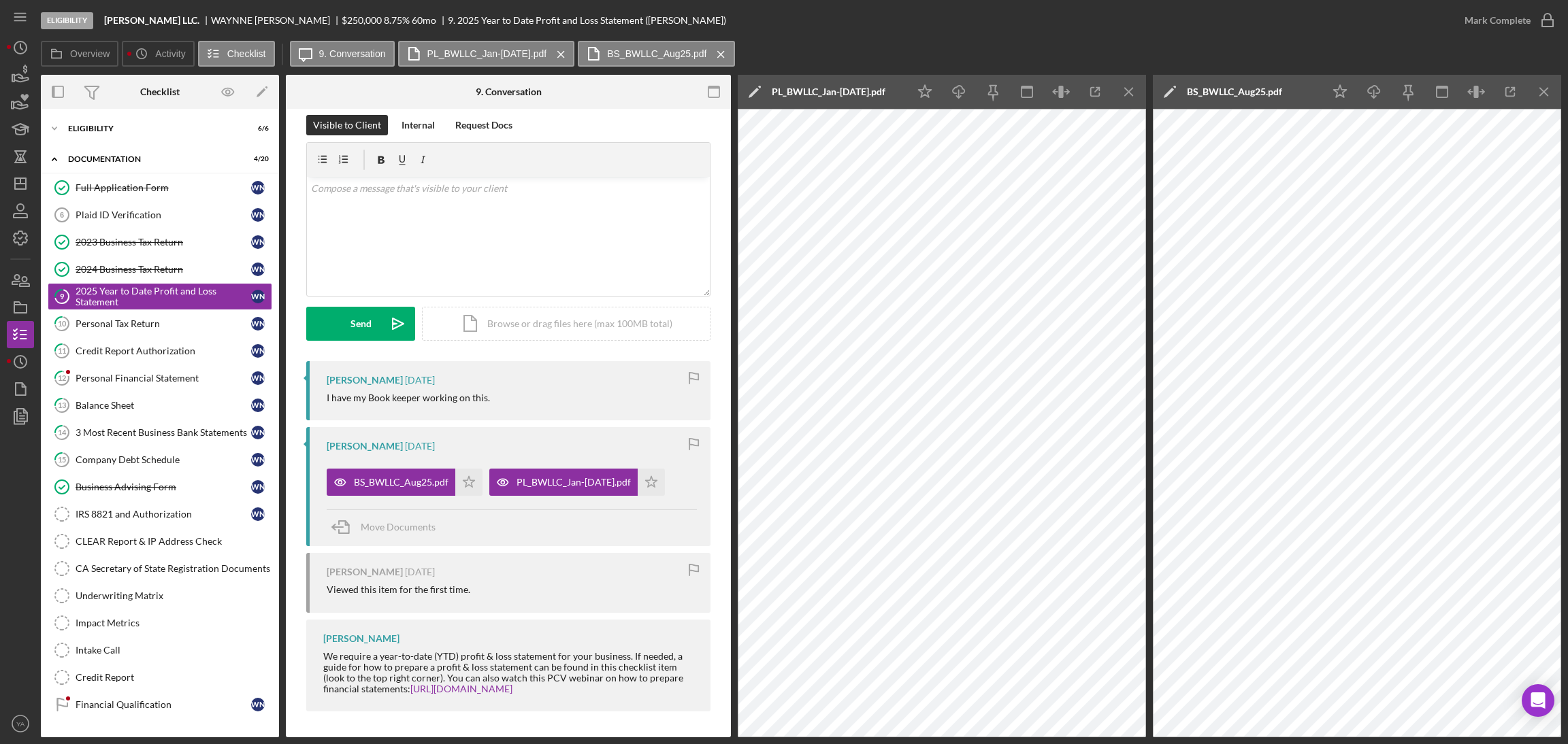
scroll to position [15, 0]
click at [185, 238] on div "2023 Business Tax Return" at bounding box center [164, 242] width 175 height 11
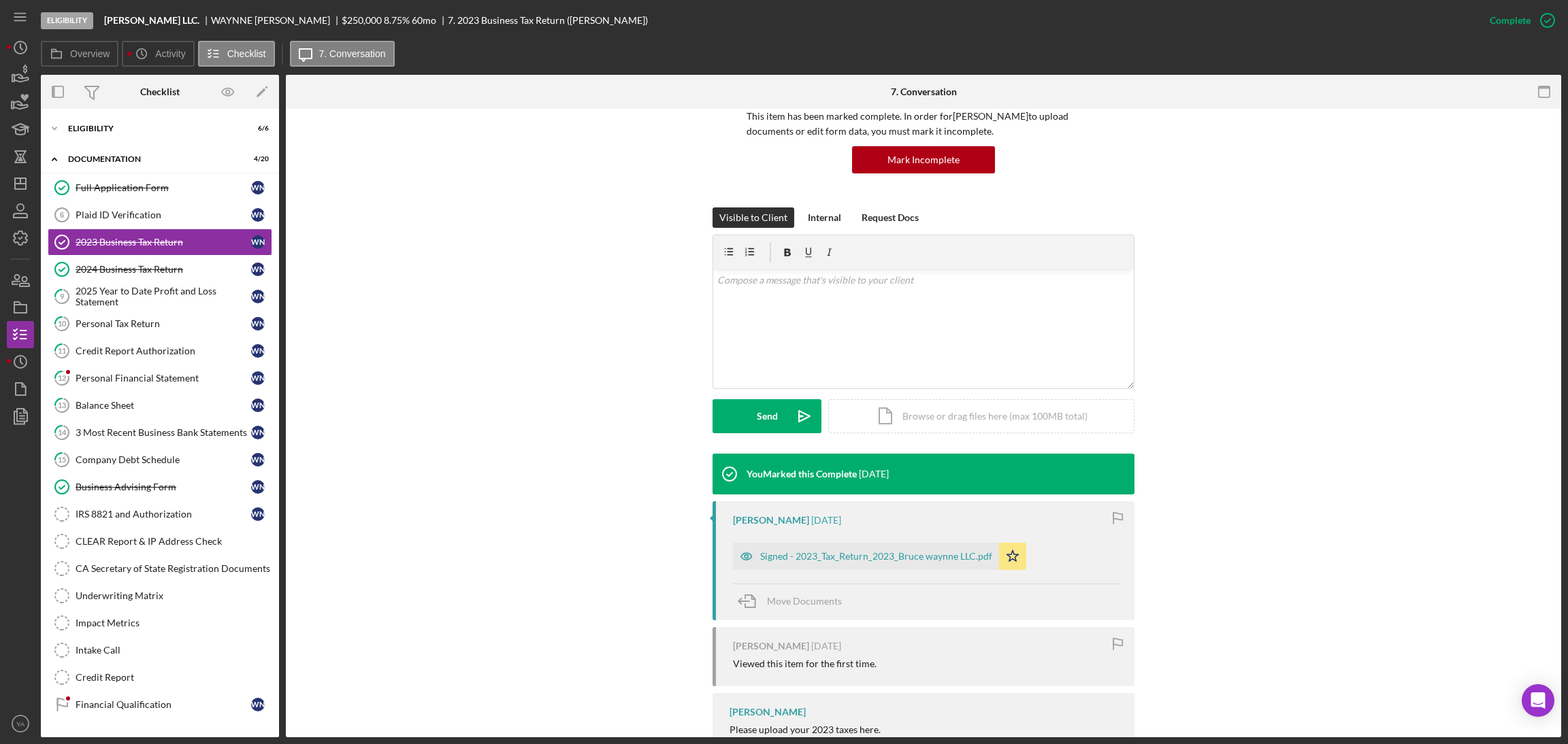
scroll to position [118, 0]
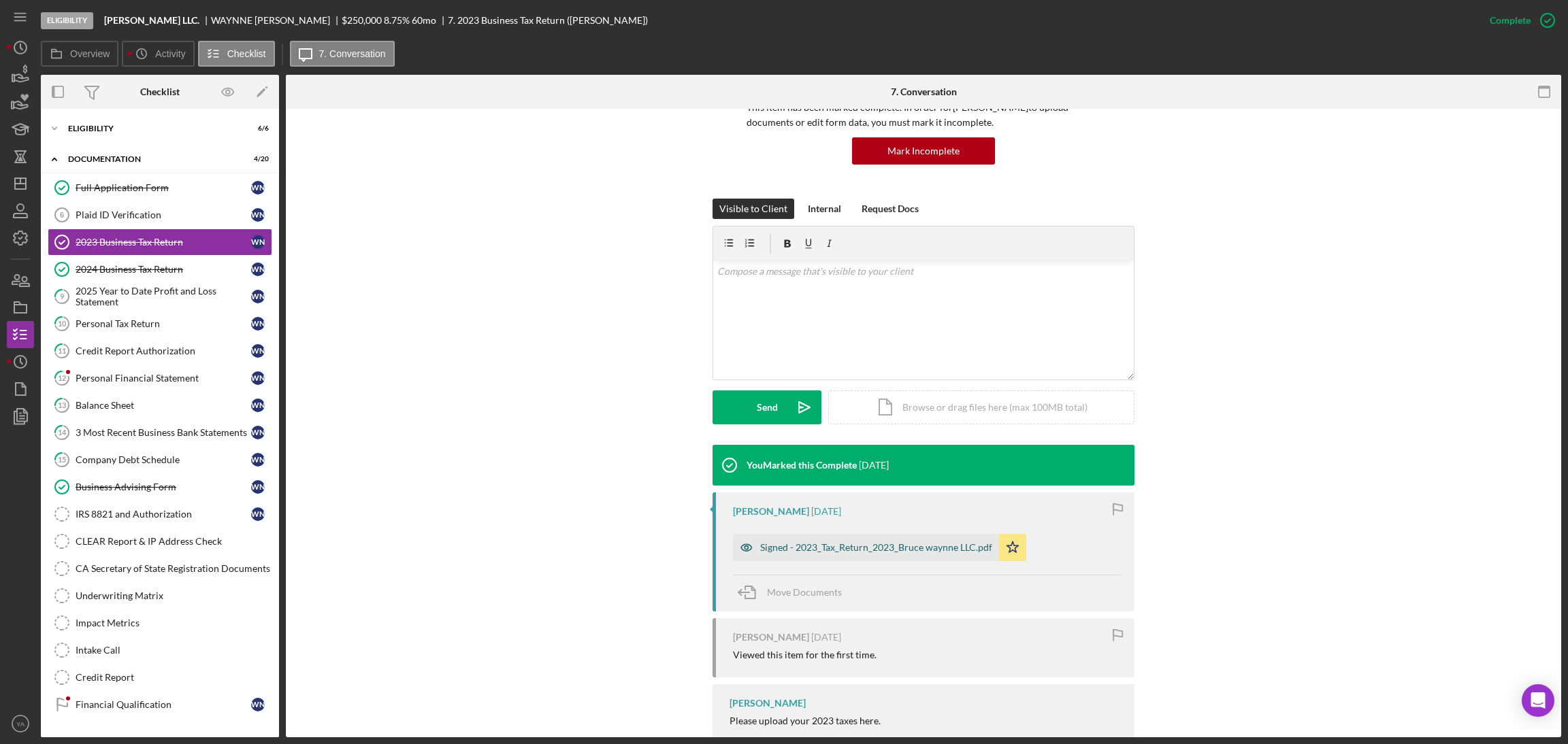
click at [858, 542] on div "Signed - 2023_Tax_Return_2023_Bruce waynne LLC.pdf" at bounding box center [876, 547] width 232 height 11
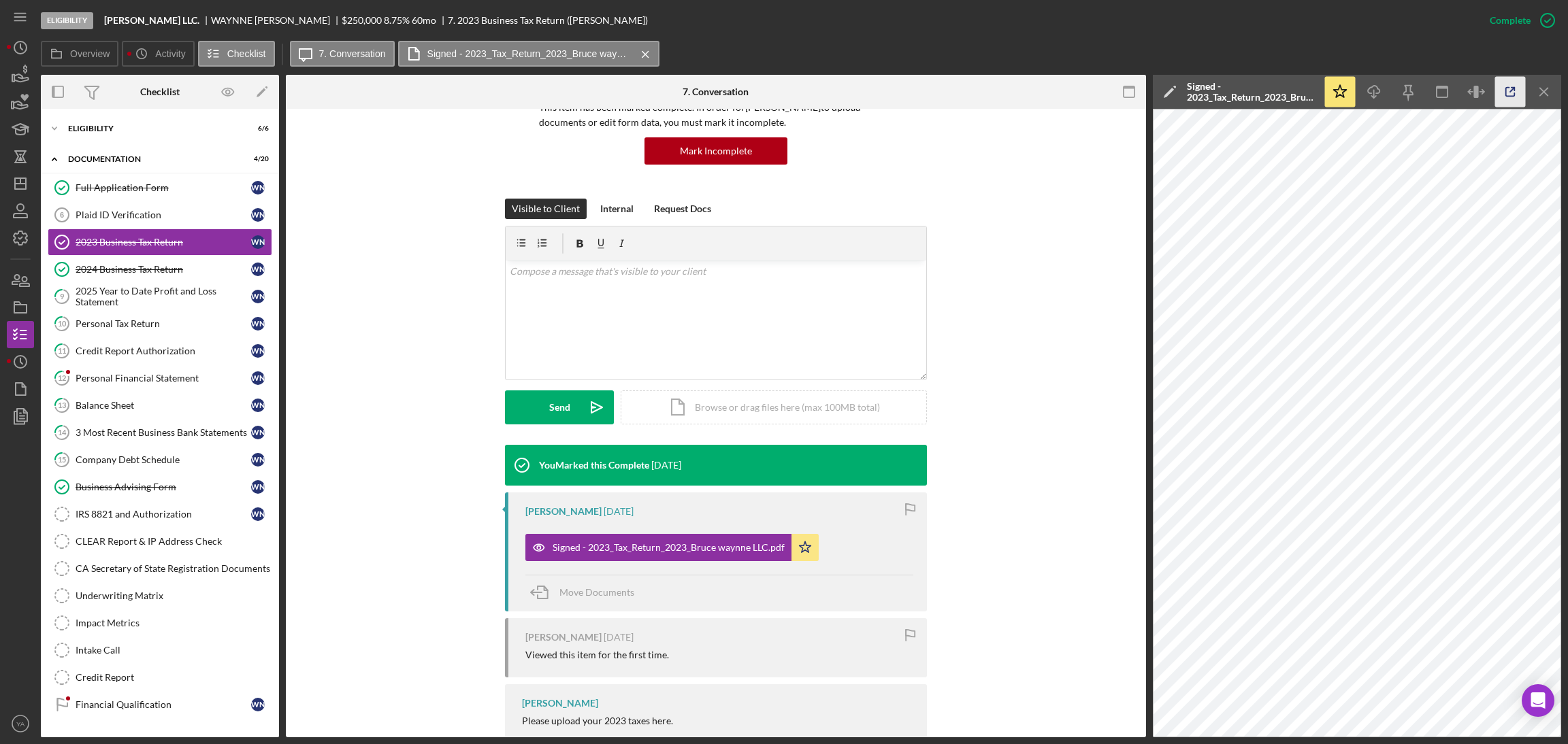
click at [1508, 94] on icon "button" at bounding box center [1510, 92] width 30 height 30
